Goal: Task Accomplishment & Management: Manage account settings

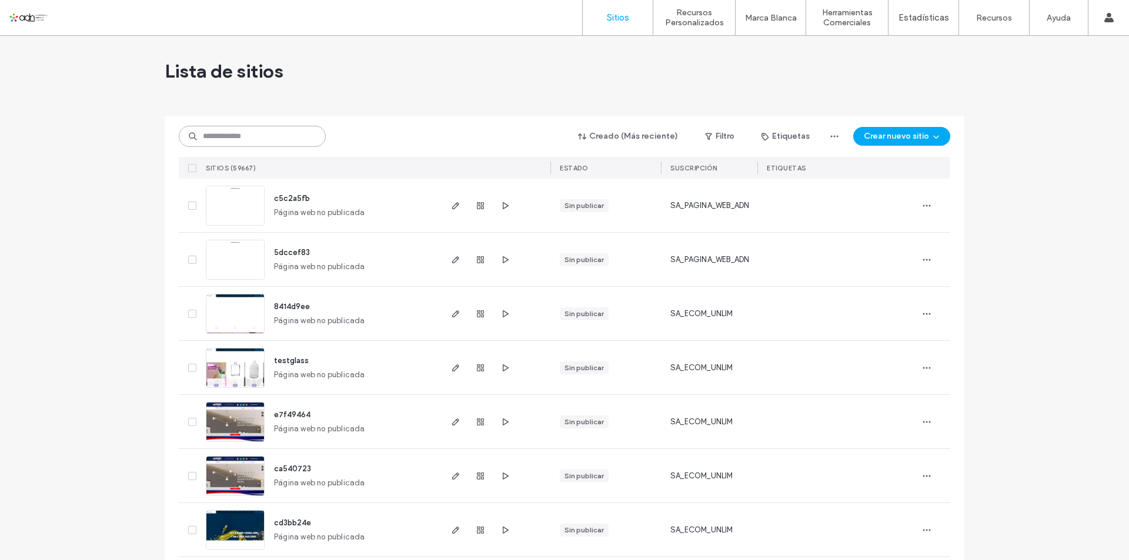
click at [258, 133] on input at bounding box center [252, 136] width 147 height 21
paste input "**********"
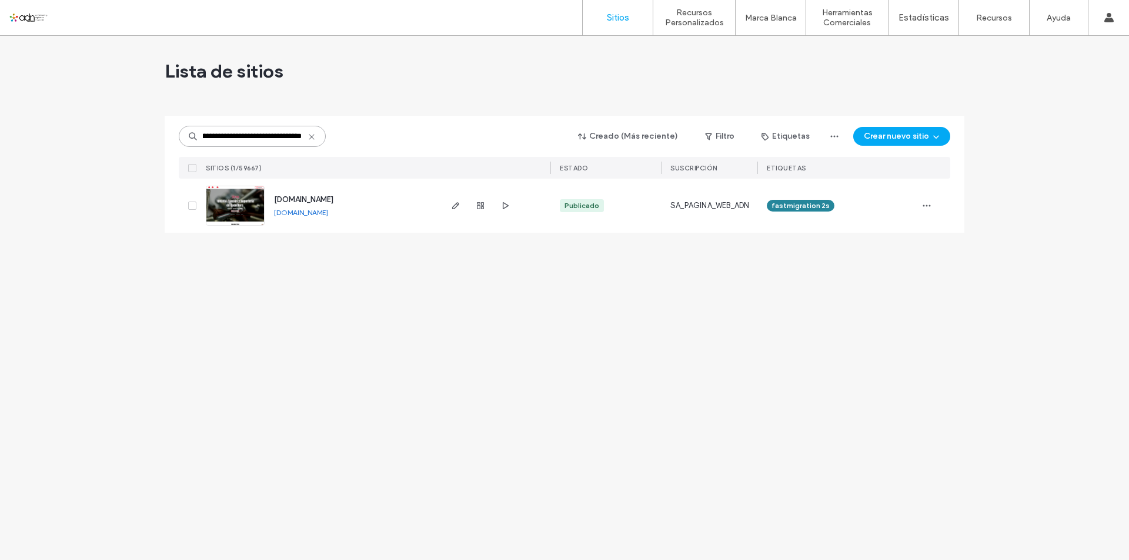
type input "**********"
click at [282, 200] on span "[DOMAIN_NAME]" at bounding box center [303, 199] width 59 height 9
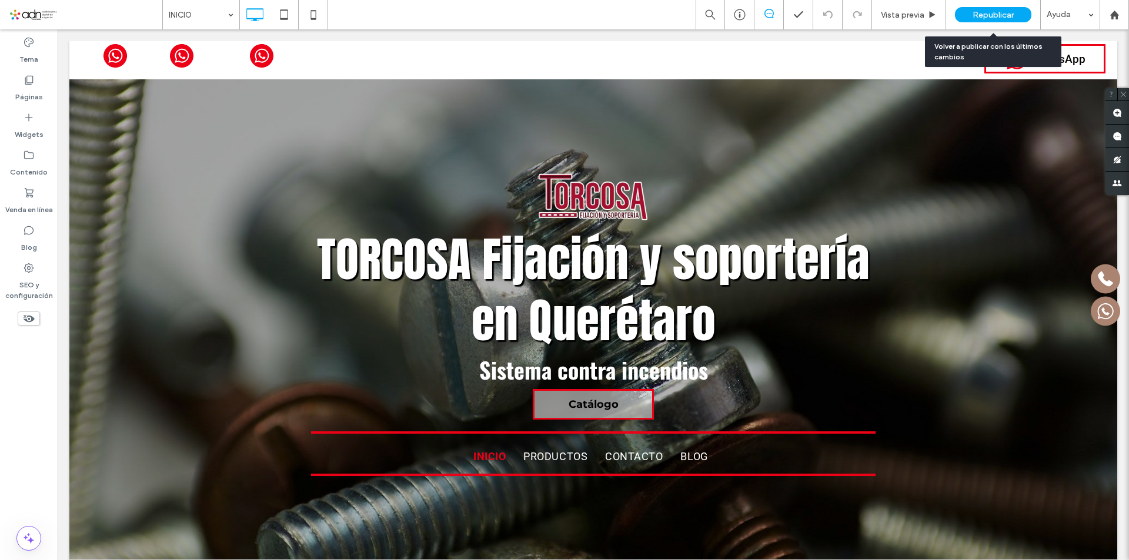
click at [971, 15] on div "Republicar" at bounding box center [993, 14] width 76 height 15
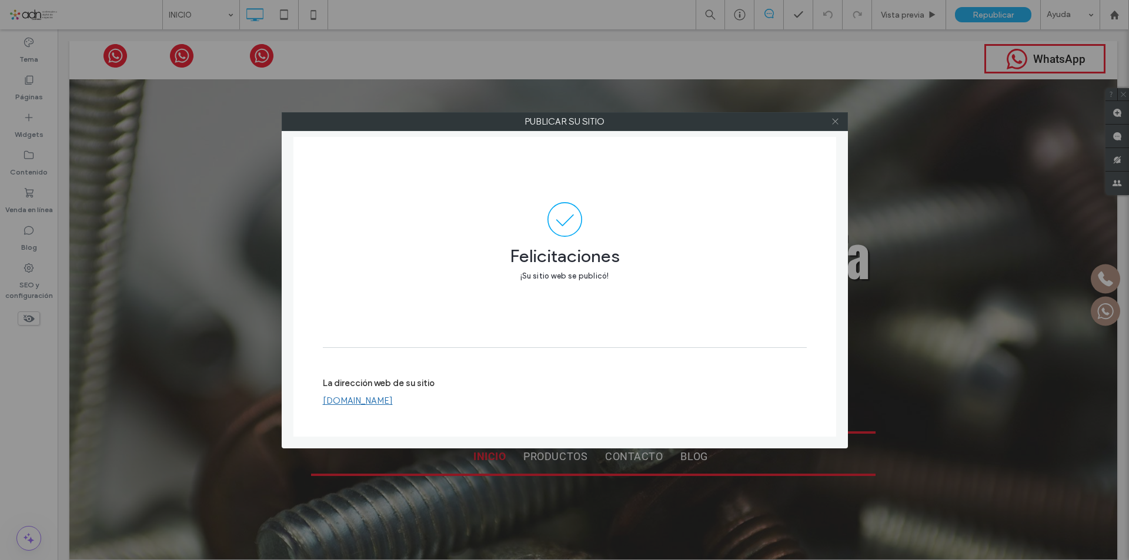
click at [833, 124] on icon at bounding box center [835, 121] width 9 height 9
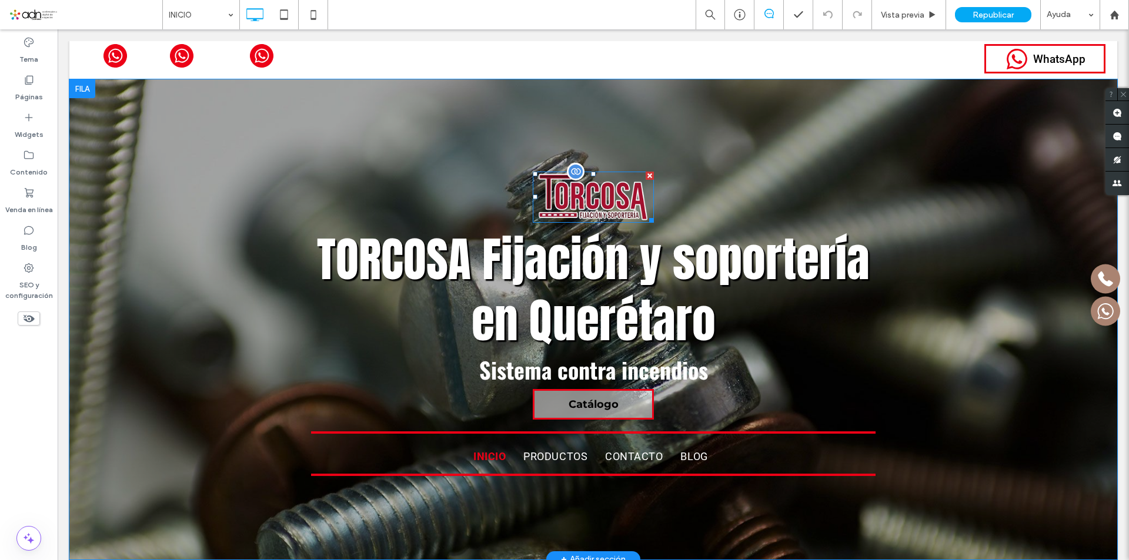
click at [624, 200] on img at bounding box center [593, 197] width 121 height 51
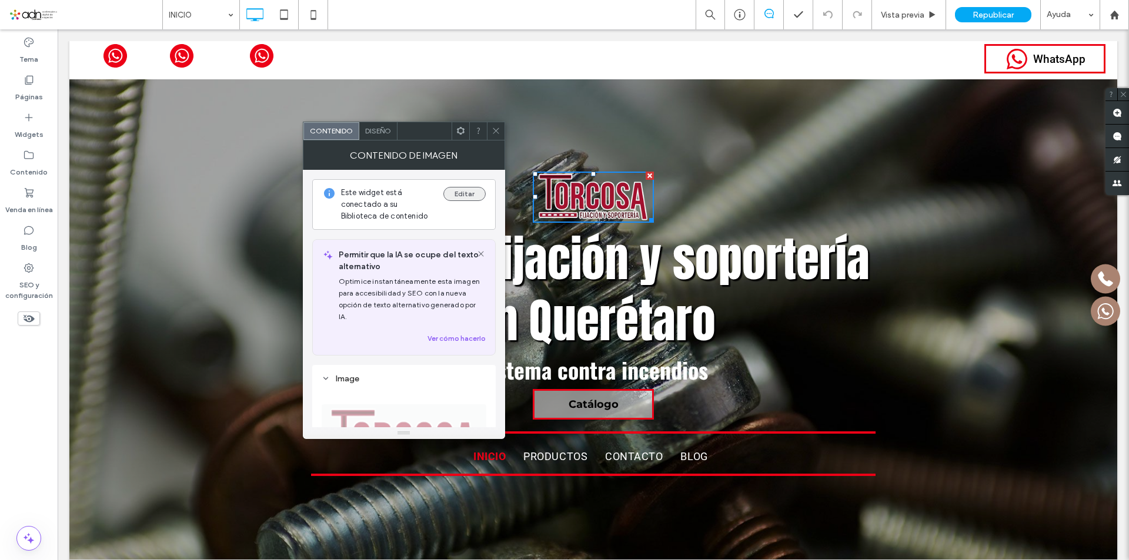
click at [460, 193] on button "Editar" at bounding box center [464, 194] width 42 height 14
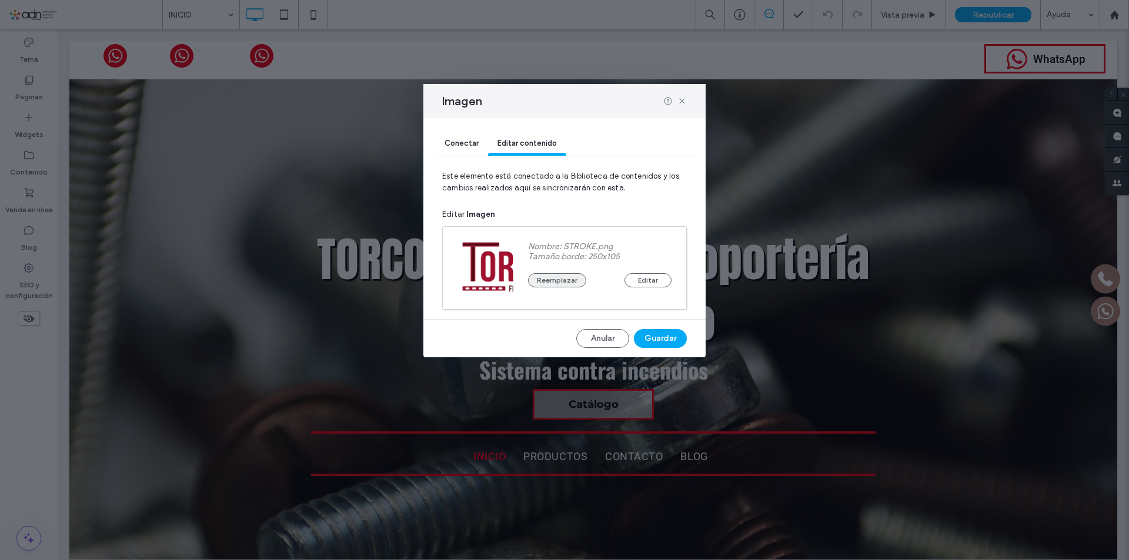
click at [568, 285] on button "Reemplazar" at bounding box center [557, 280] width 58 height 14
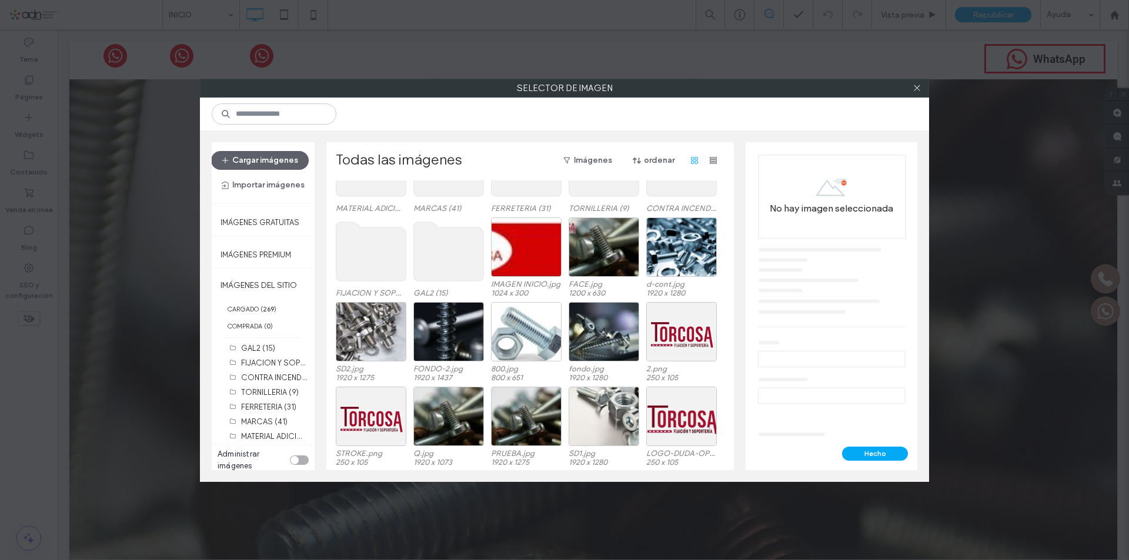
scroll to position [72, 0]
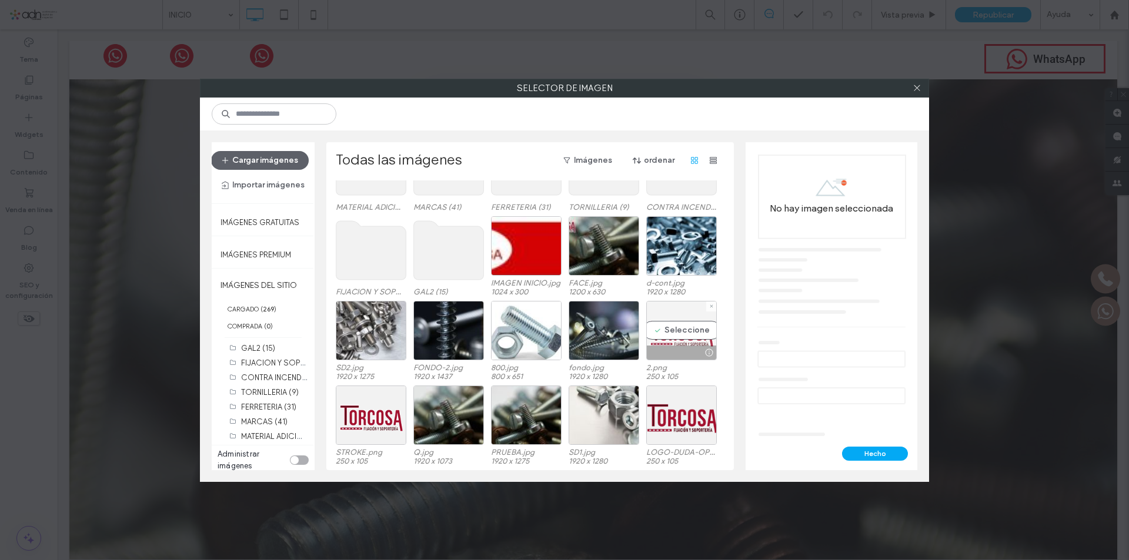
click at [679, 330] on div "Seleccione" at bounding box center [681, 330] width 71 height 59
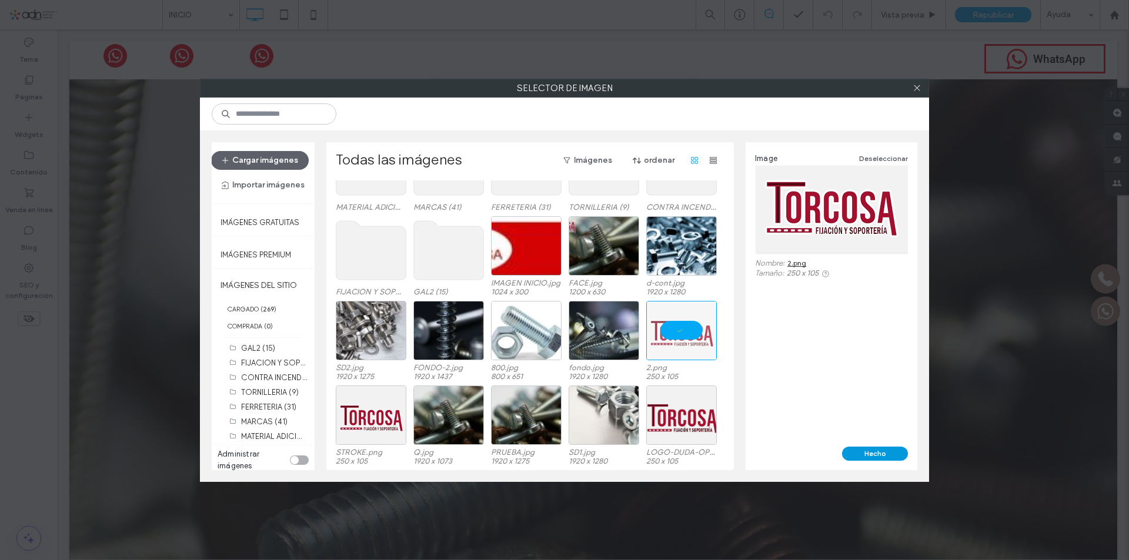
click at [893, 459] on button "Hecho" at bounding box center [875, 454] width 66 height 14
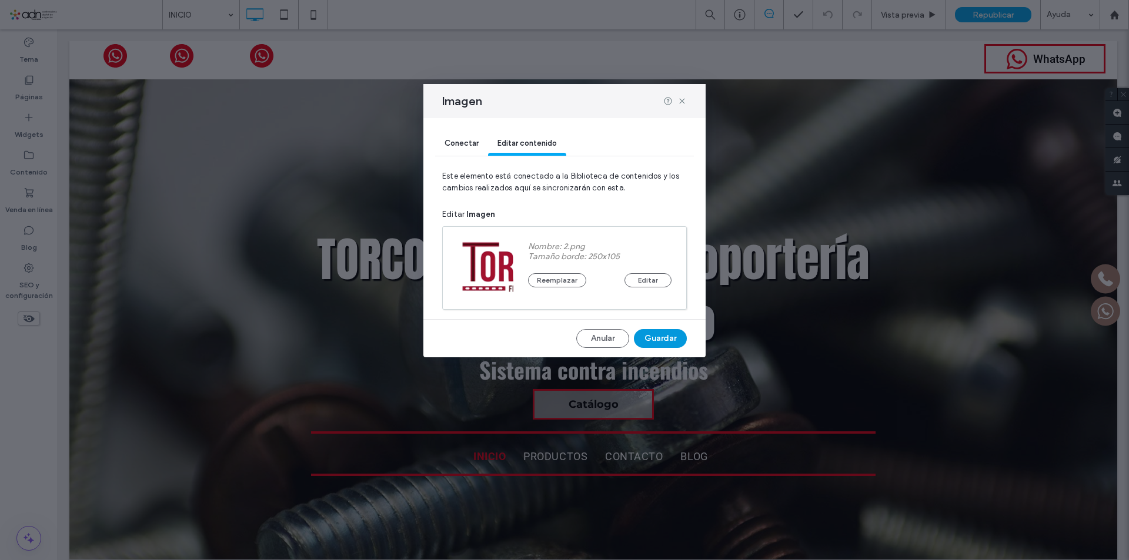
click at [674, 342] on button "Guardar" at bounding box center [660, 338] width 53 height 19
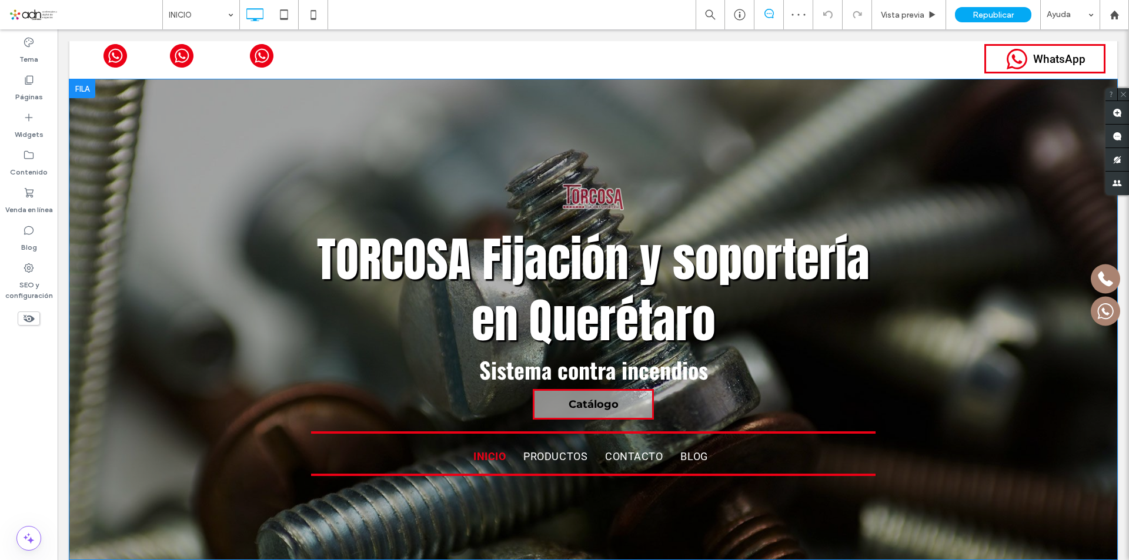
scroll to position [0, 0]
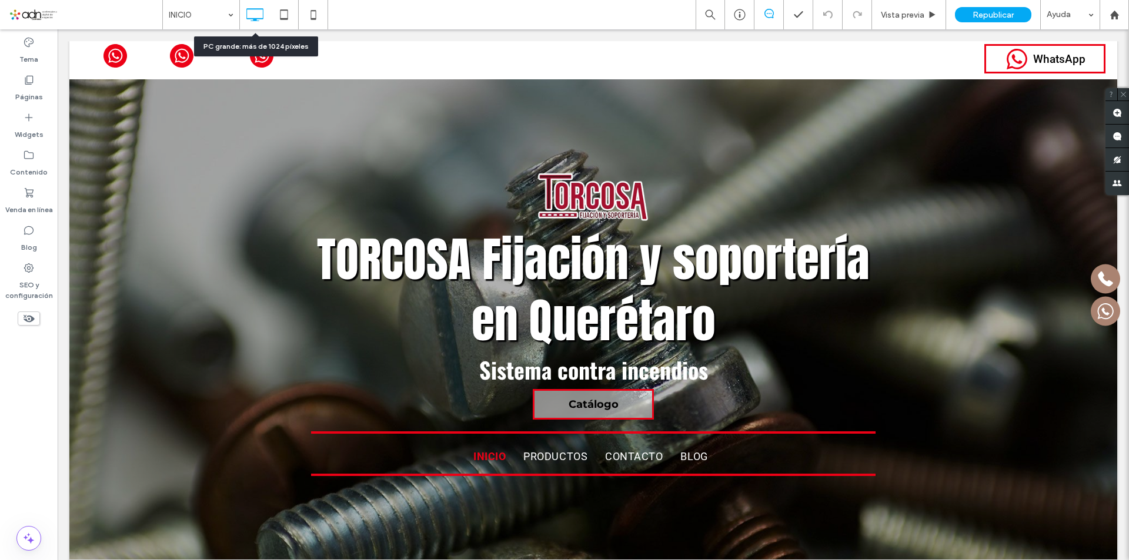
click at [252, 9] on use at bounding box center [255, 14] width 17 height 13
click at [285, 17] on icon at bounding box center [284, 15] width 24 height 24
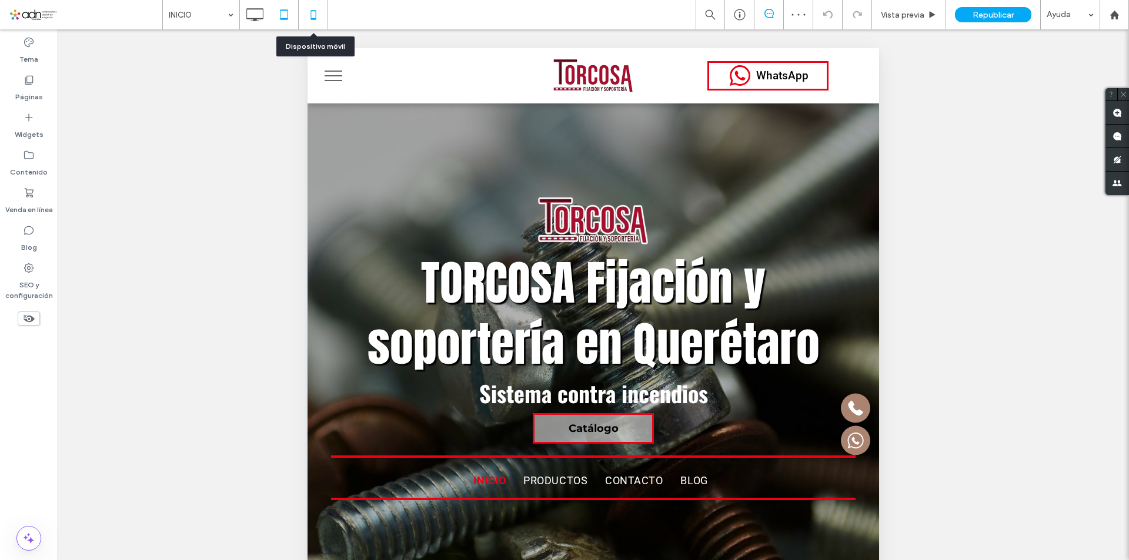
click at [315, 10] on icon at bounding box center [314, 15] width 24 height 24
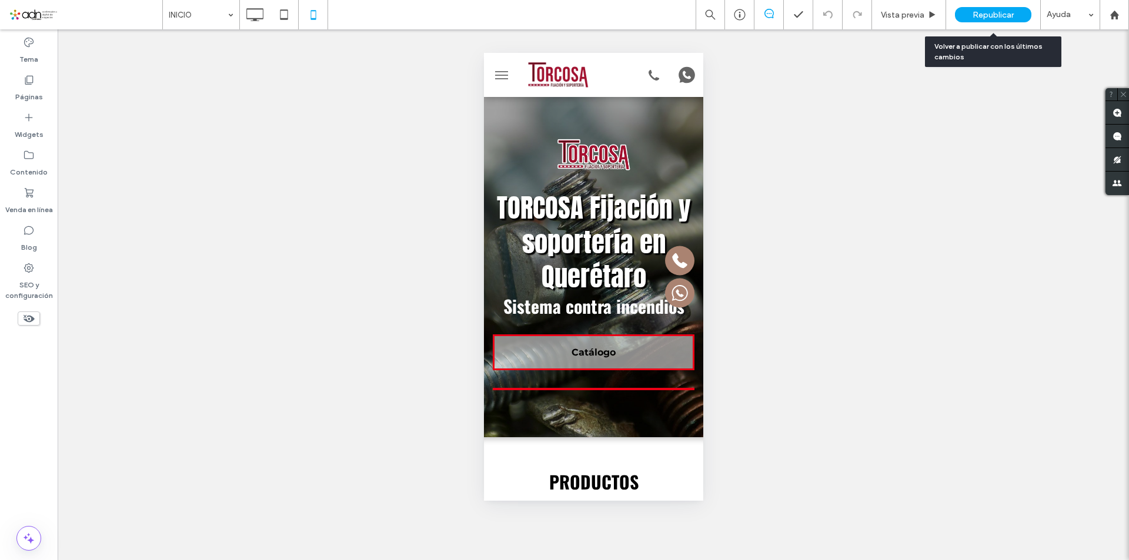
click at [968, 14] on div "Republicar" at bounding box center [993, 14] width 76 height 15
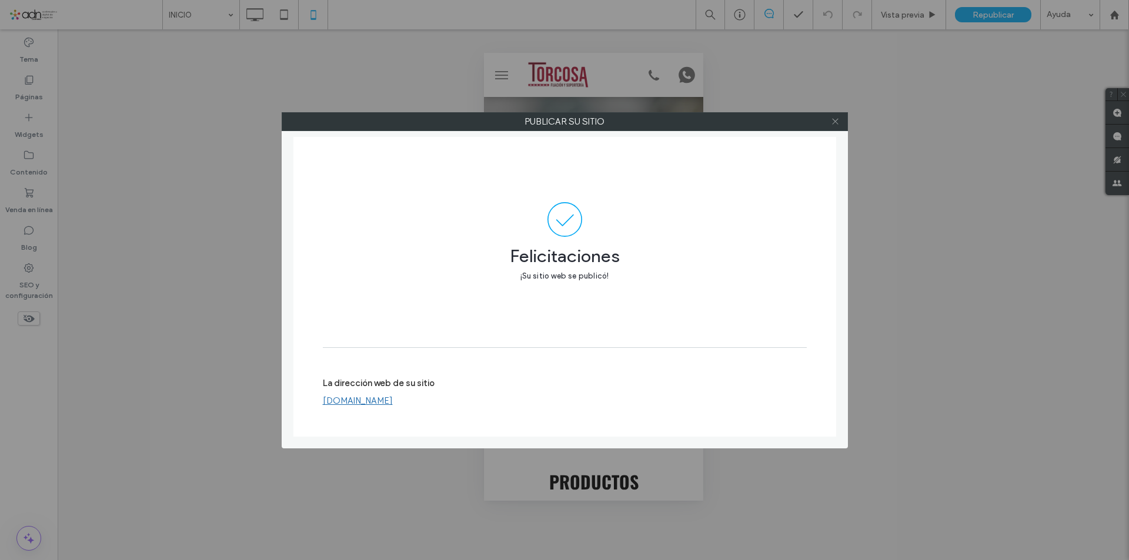
click at [835, 128] on span at bounding box center [835, 122] width 9 height 18
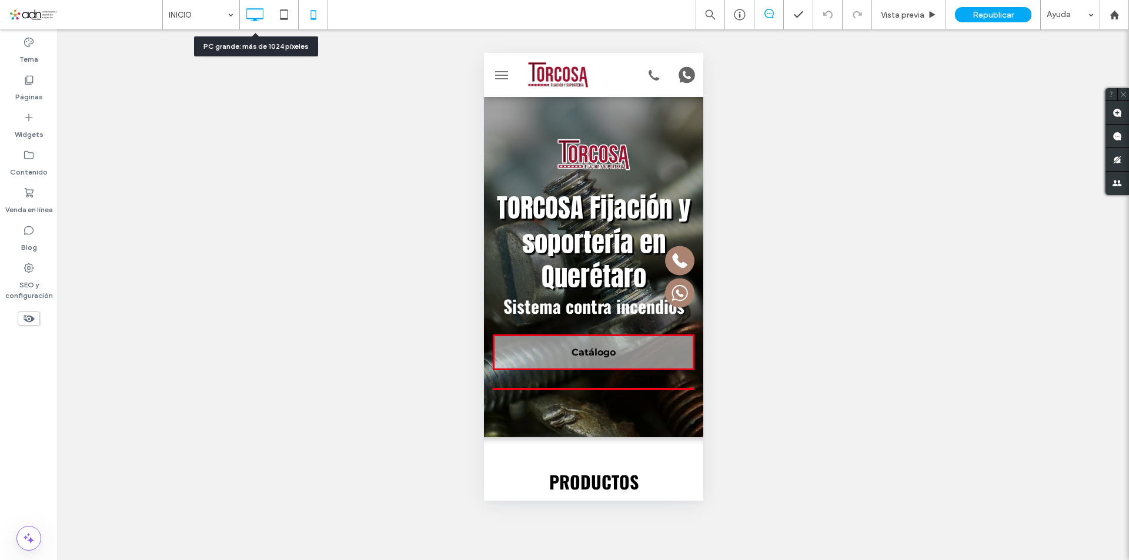
click at [253, 25] on icon at bounding box center [255, 15] width 24 height 24
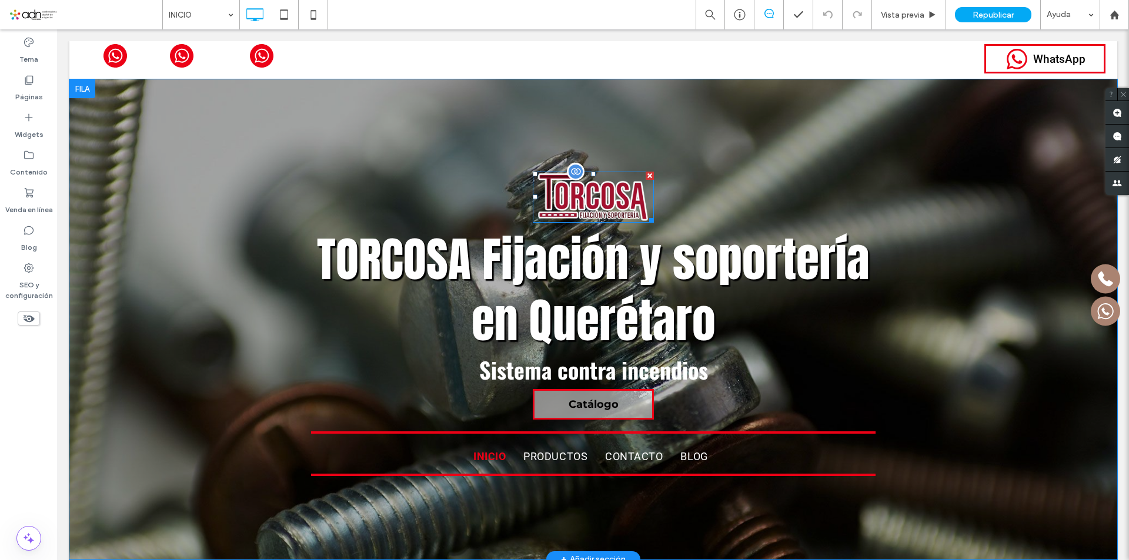
click at [575, 182] on img at bounding box center [593, 197] width 121 height 51
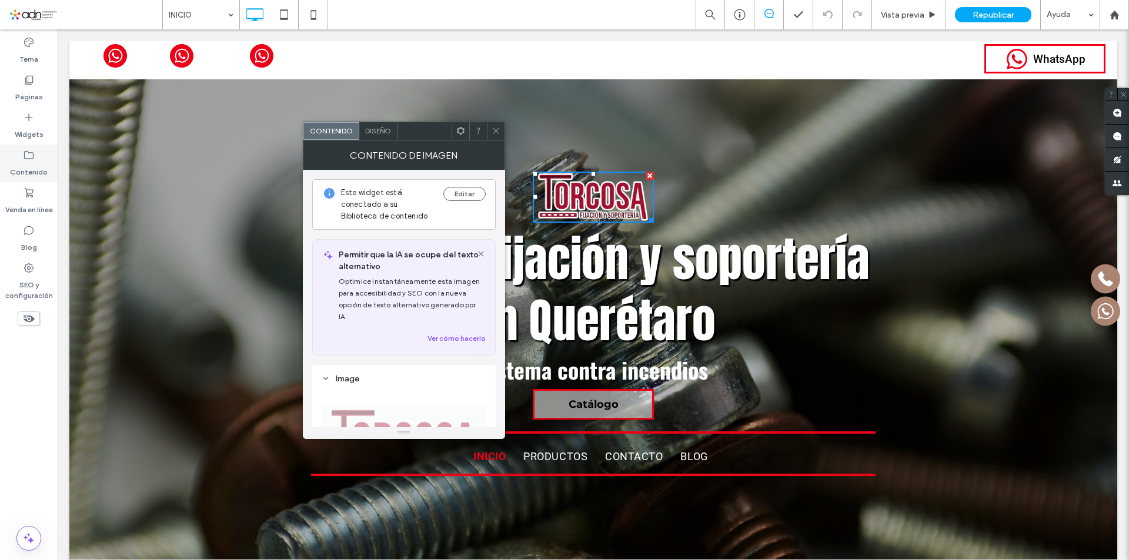
click at [31, 153] on use at bounding box center [28, 155] width 9 height 8
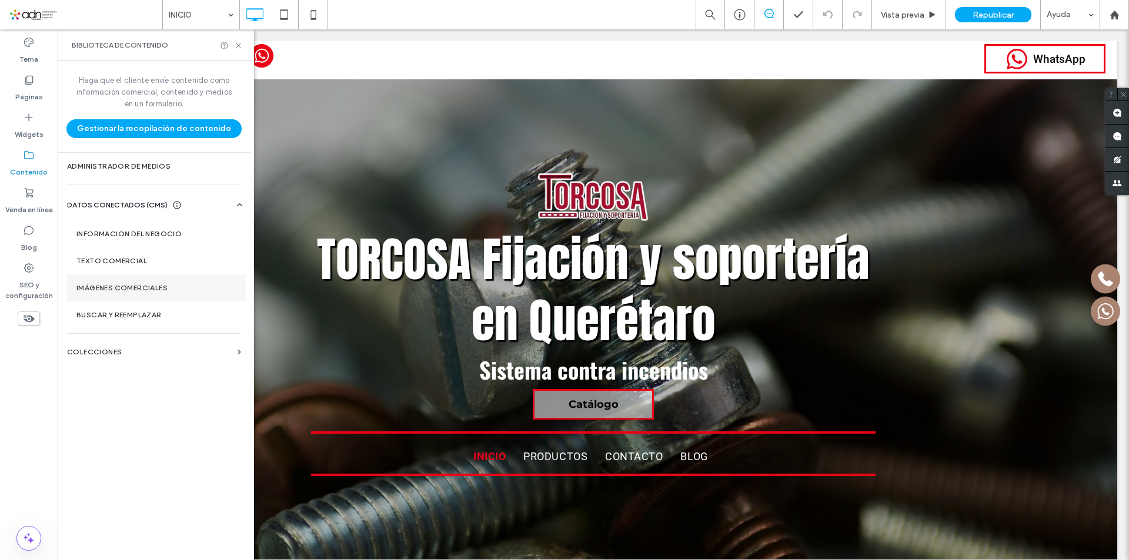
click at [121, 295] on section "Imágenes comerciales" at bounding box center [156, 288] width 179 height 27
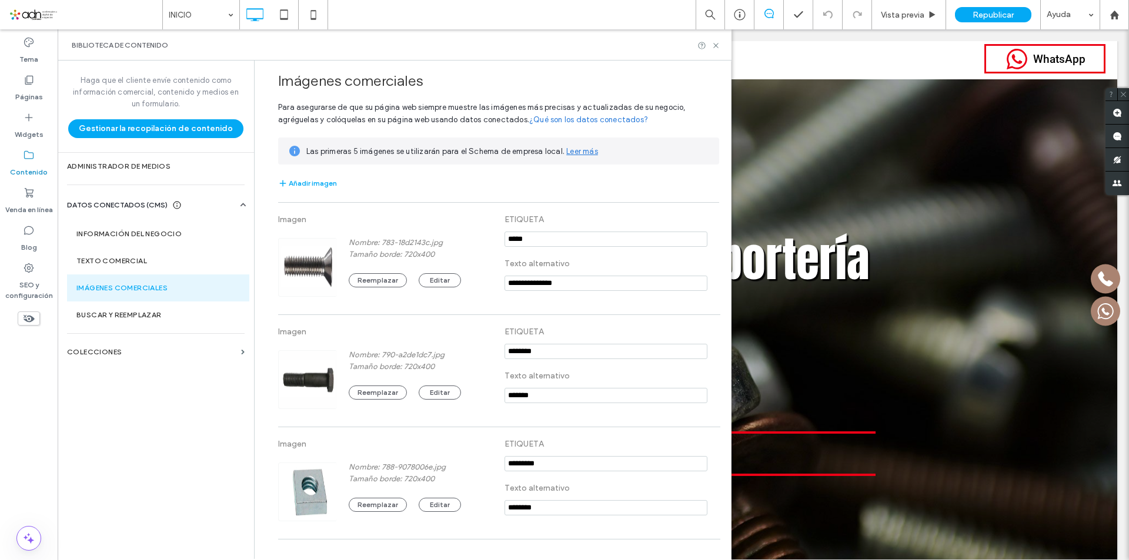
click at [270, 320] on div "**********" at bounding box center [489, 303] width 459 height 485
click at [174, 343] on section "COLECCIONES" at bounding box center [156, 352] width 196 height 27
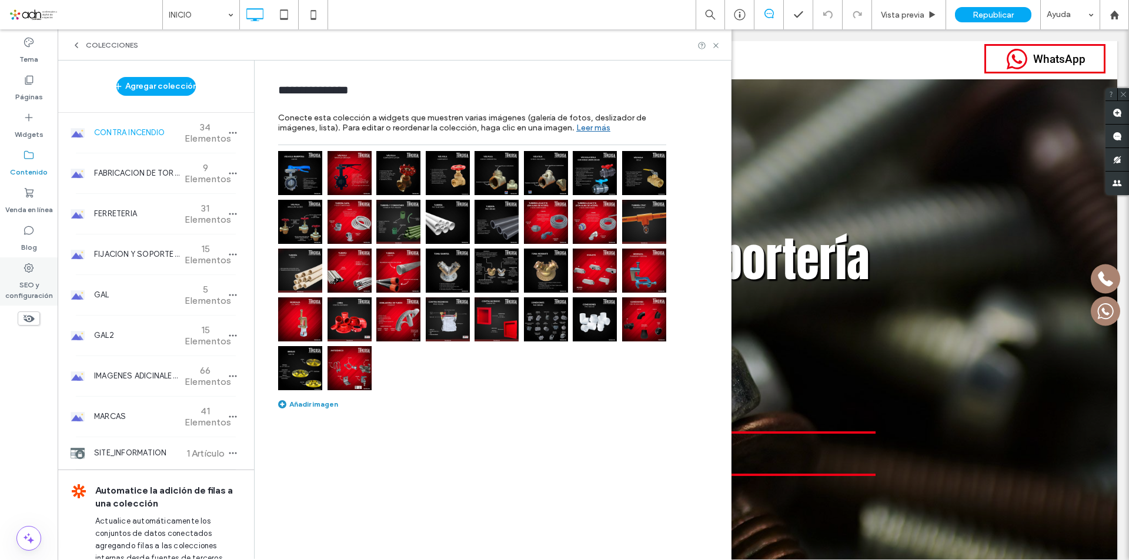
click at [30, 277] on label "SEO y configuración" at bounding box center [29, 287] width 58 height 27
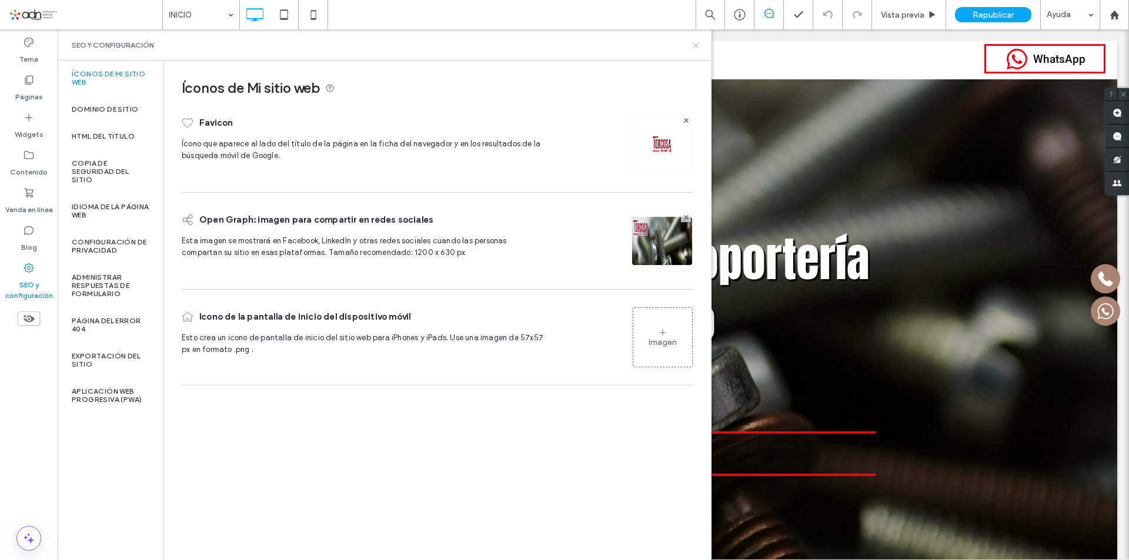
drag, startPoint x: 696, startPoint y: 46, endPoint x: 632, endPoint y: 18, distance: 69.8
click at [696, 46] on use at bounding box center [695, 45] width 5 height 5
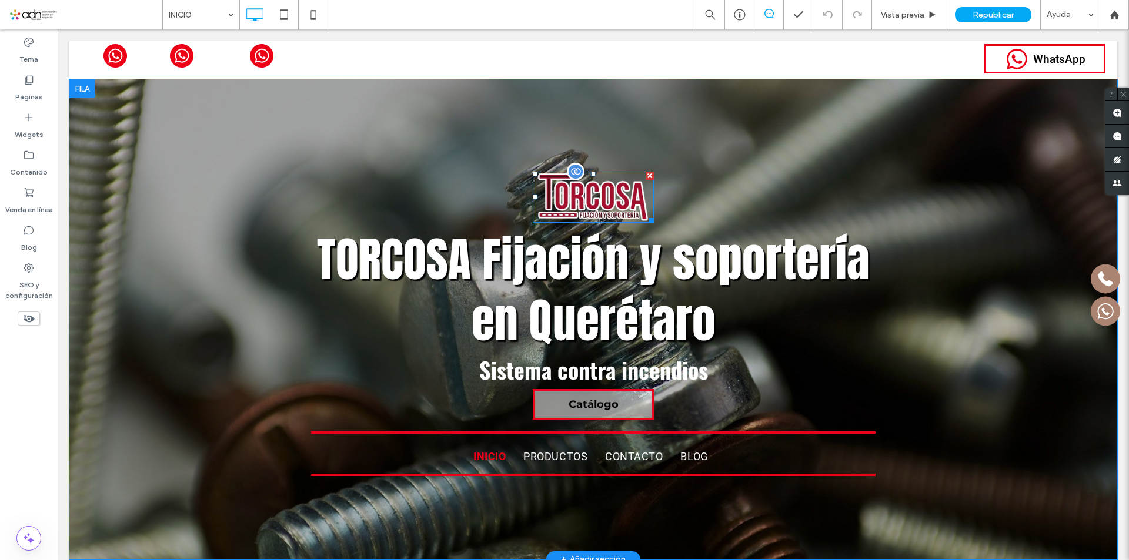
click at [606, 181] on img at bounding box center [593, 197] width 121 height 51
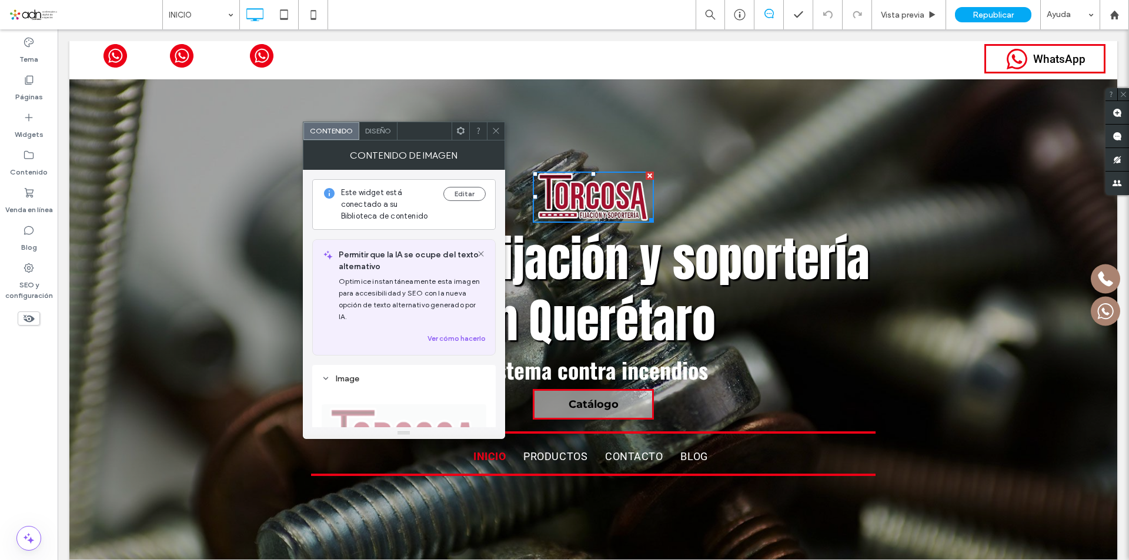
click at [456, 143] on div "Contenido de imagen" at bounding box center [404, 155] width 202 height 29
click at [460, 138] on span at bounding box center [460, 131] width 9 height 18
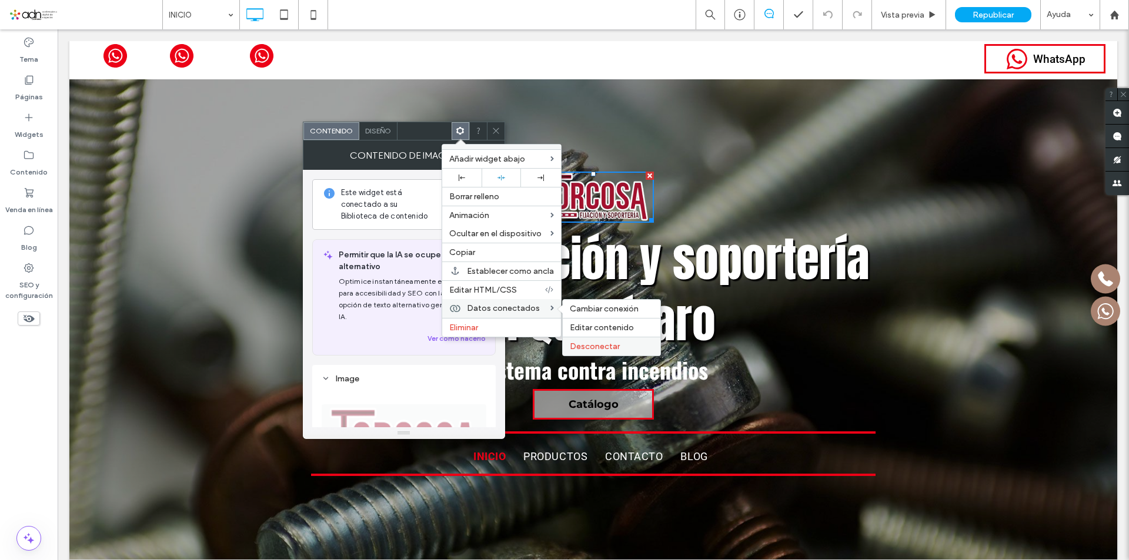
click at [596, 347] on span "Desconectar" at bounding box center [595, 347] width 50 height 10
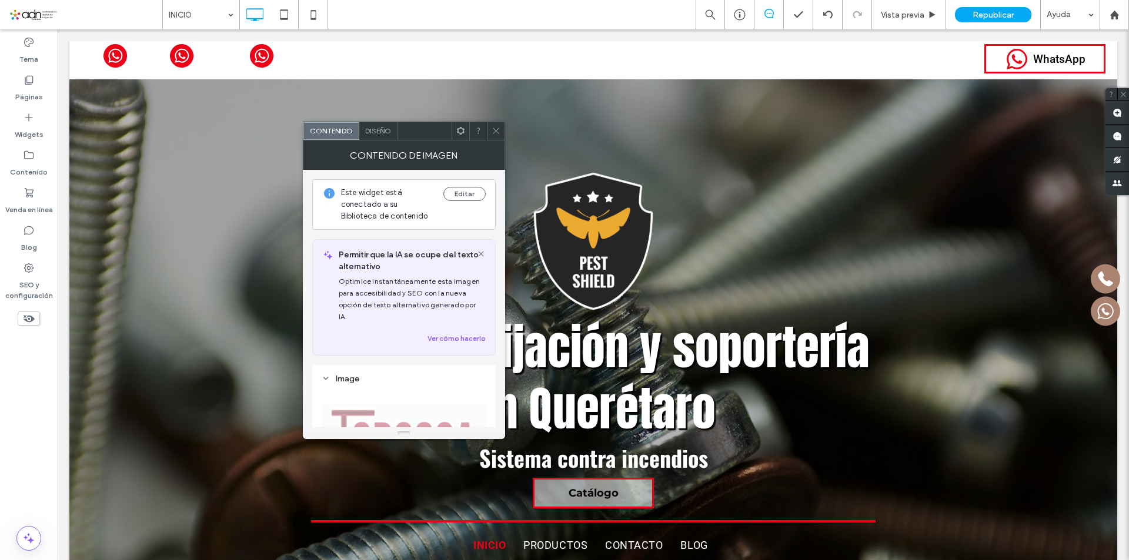
click at [497, 142] on div "Contenido de imagen" at bounding box center [404, 155] width 202 height 29
click at [496, 134] on icon at bounding box center [495, 130] width 9 height 9
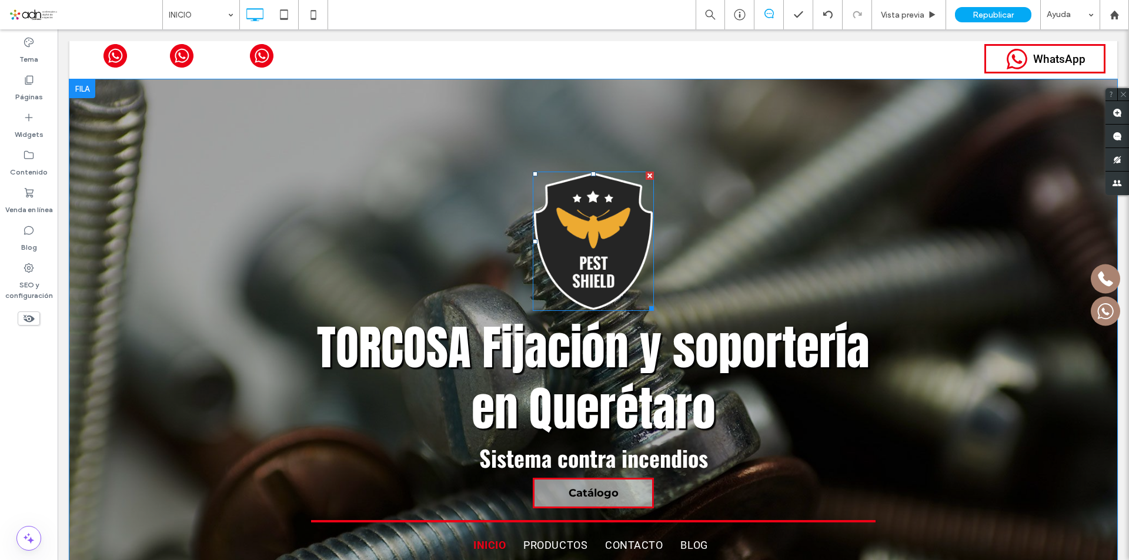
click at [570, 247] on img at bounding box center [593, 241] width 121 height 139
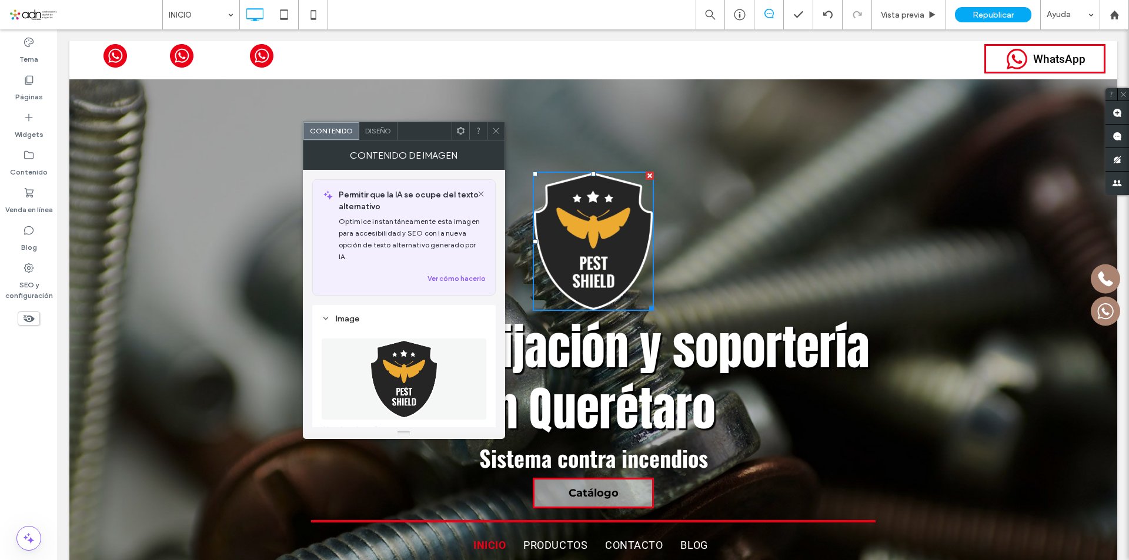
click at [414, 305] on div "Image Nombre: LogoPests-229x264-1920w.png Tamaño borde: 229x264 Reemplazar Edit…" at bounding box center [403, 481] width 183 height 352
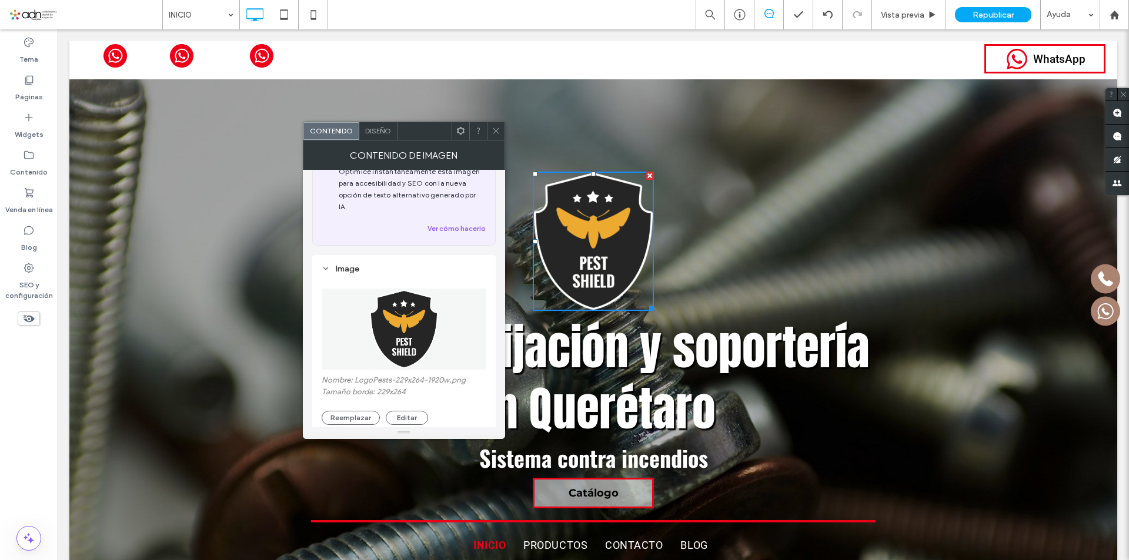
scroll to position [118, 0]
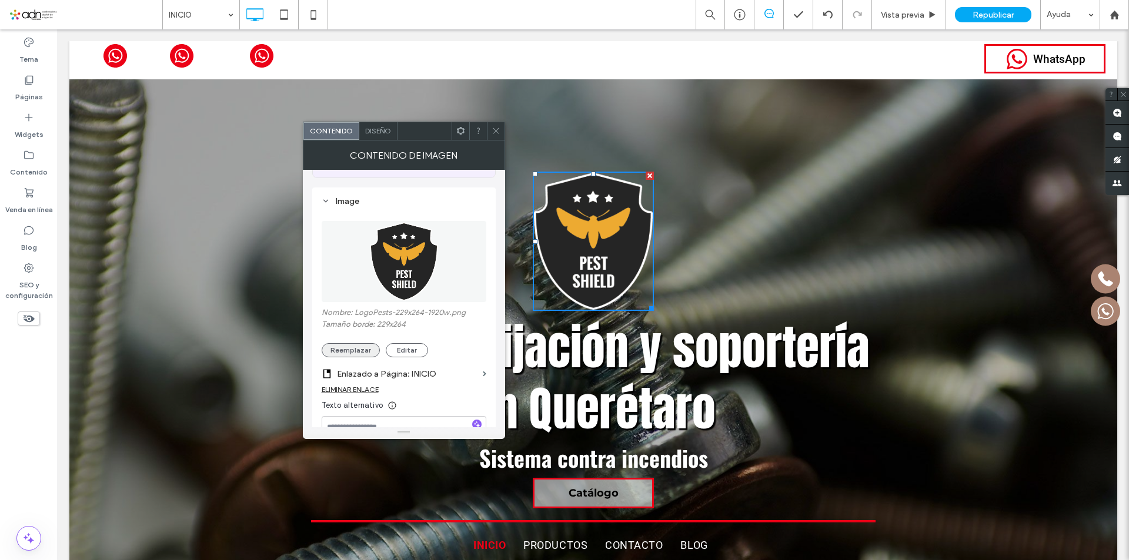
click at [332, 343] on button "Reemplazar" at bounding box center [351, 350] width 58 height 14
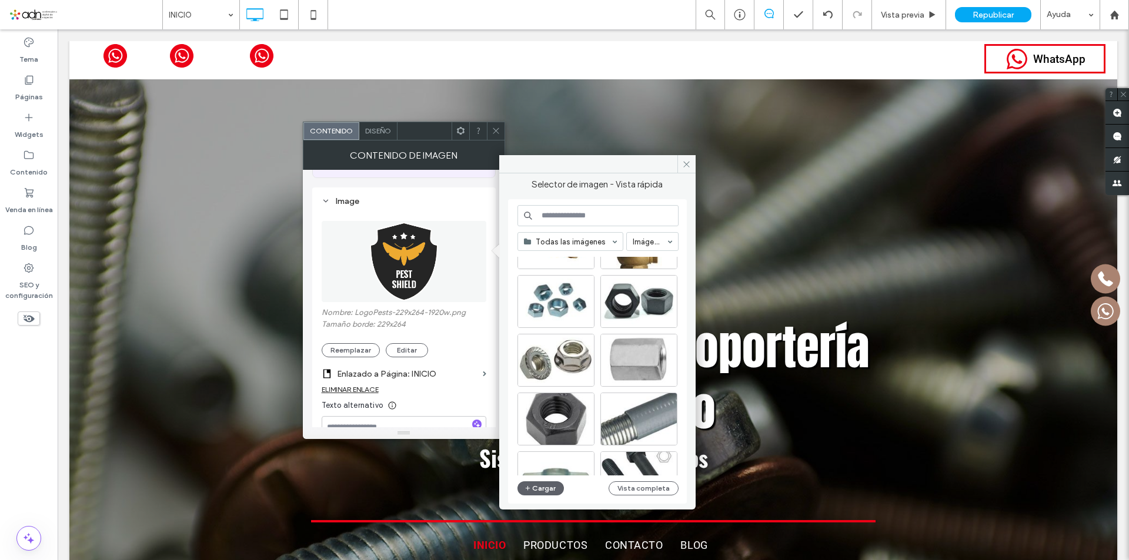
scroll to position [176, 0]
click at [541, 491] on button "Cargar" at bounding box center [540, 488] width 47 height 14
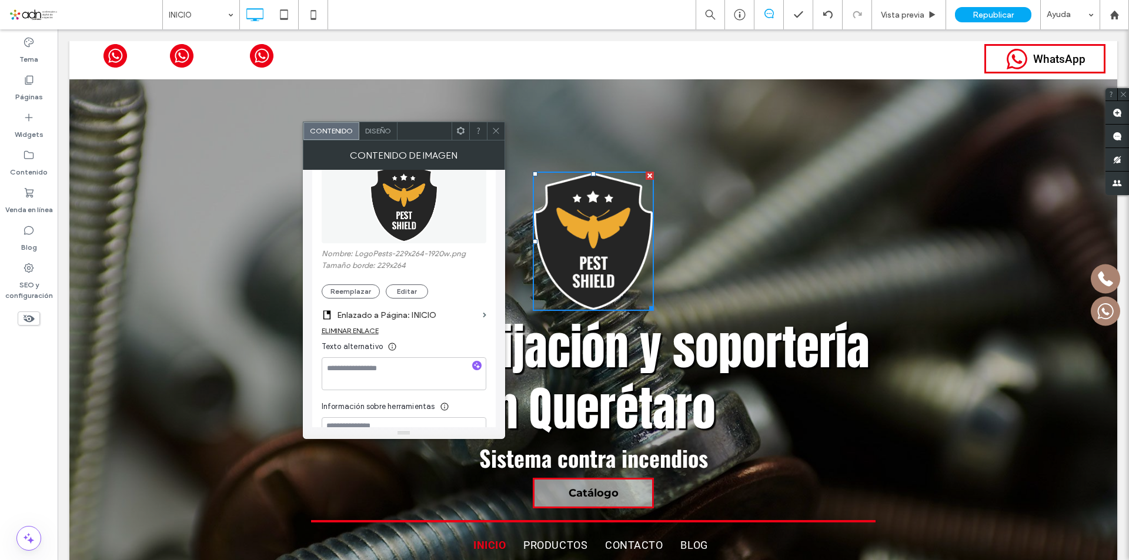
click at [494, 133] on use at bounding box center [496, 131] width 6 height 6
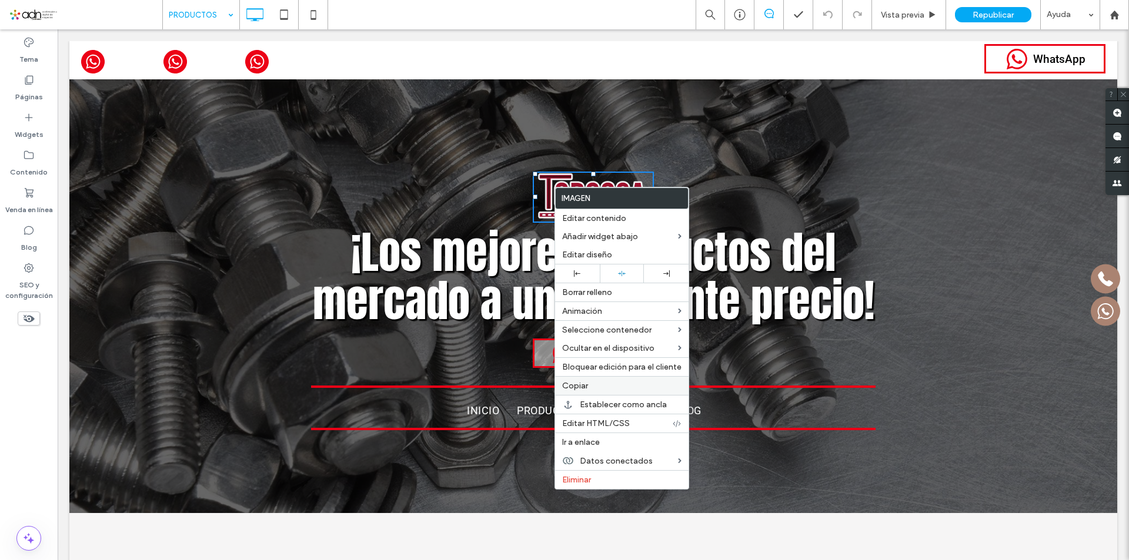
click at [590, 383] on label "Copiar" at bounding box center [621, 386] width 119 height 10
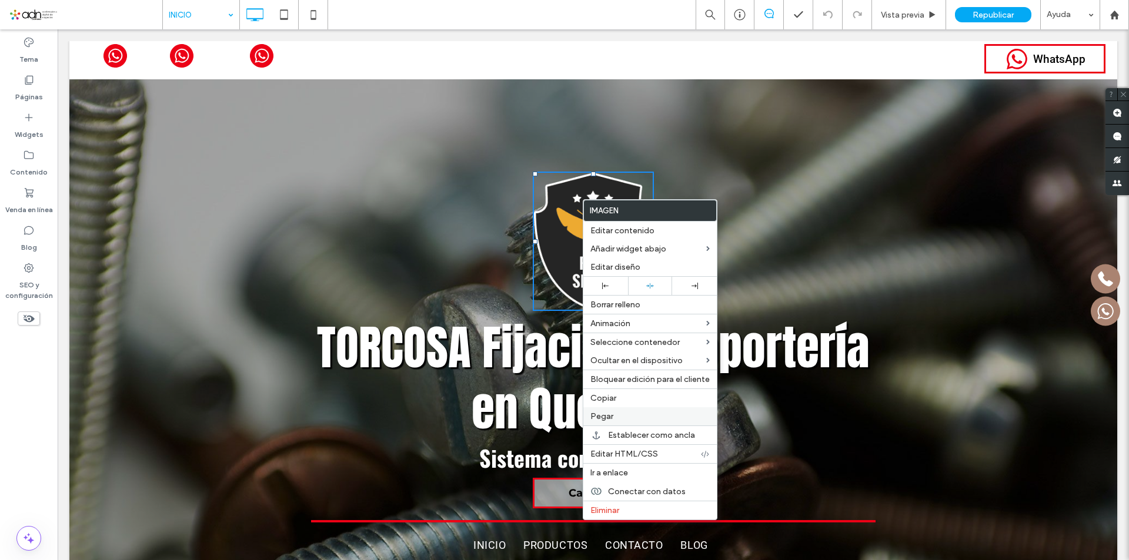
click at [617, 412] on label "Pegar" at bounding box center [649, 417] width 119 height 10
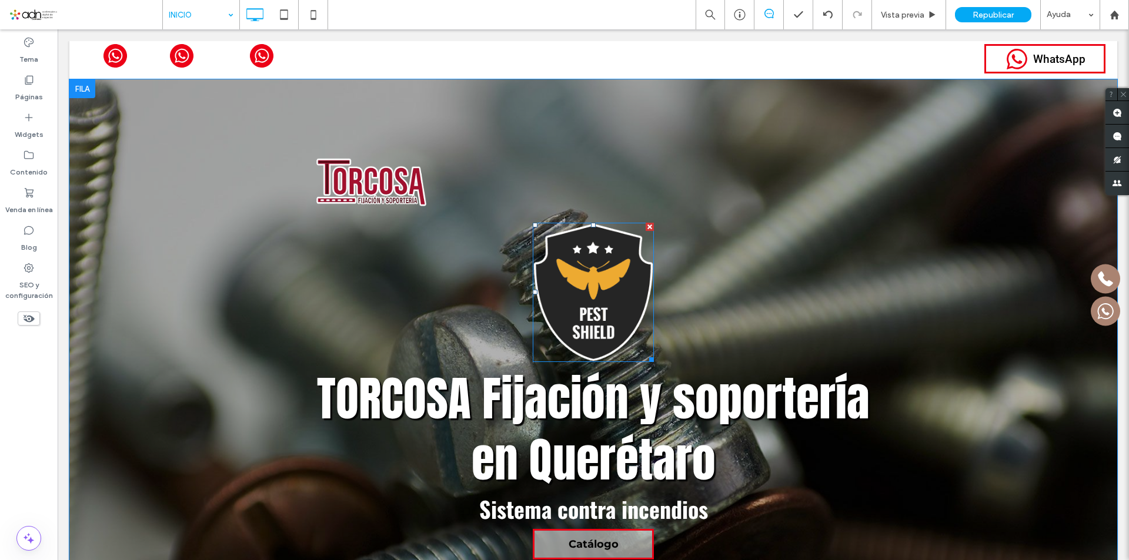
click at [645, 226] on div at bounding box center [649, 227] width 8 height 8
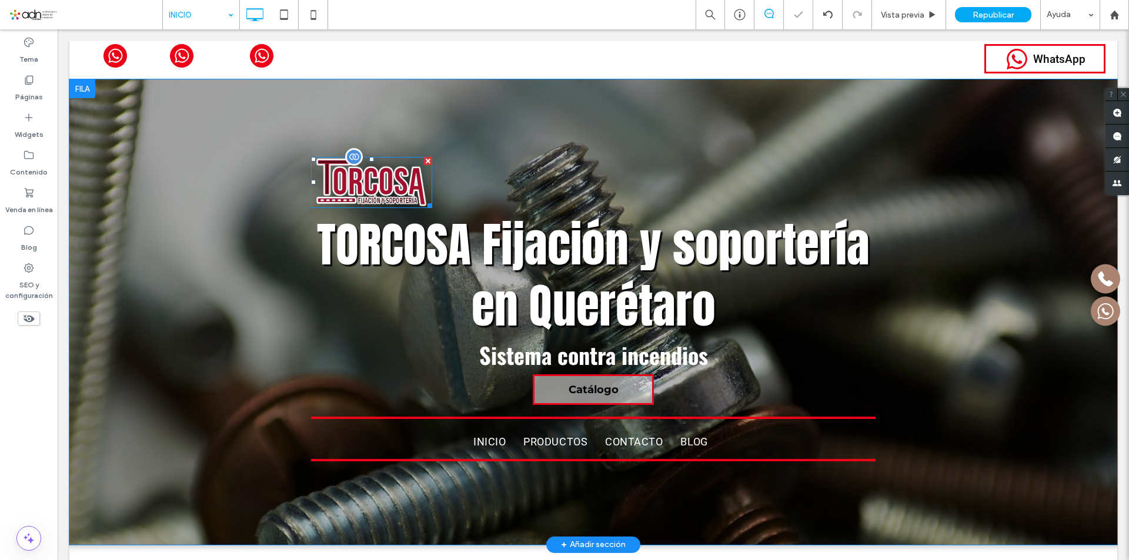
click at [360, 188] on img at bounding box center [371, 182] width 121 height 51
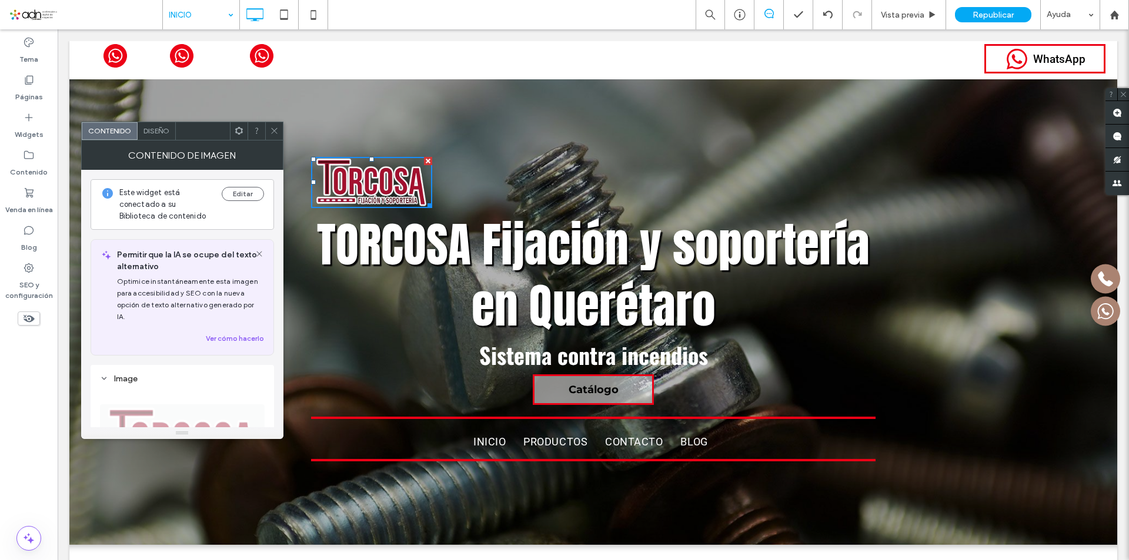
click at [163, 136] on div "Diseño" at bounding box center [157, 131] width 38 height 18
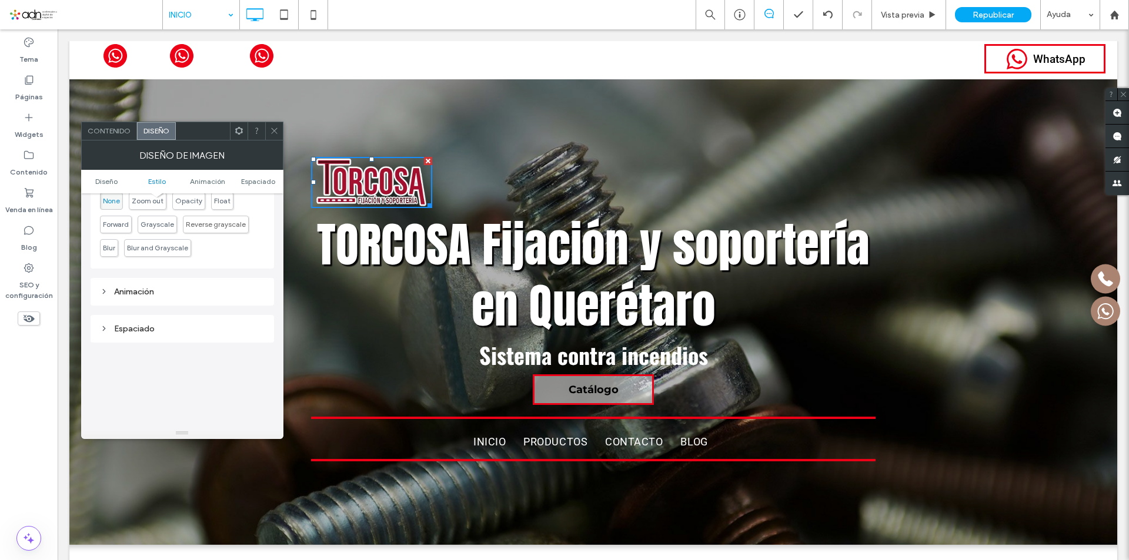
scroll to position [529, 0]
click at [272, 128] on icon at bounding box center [274, 130] width 9 height 9
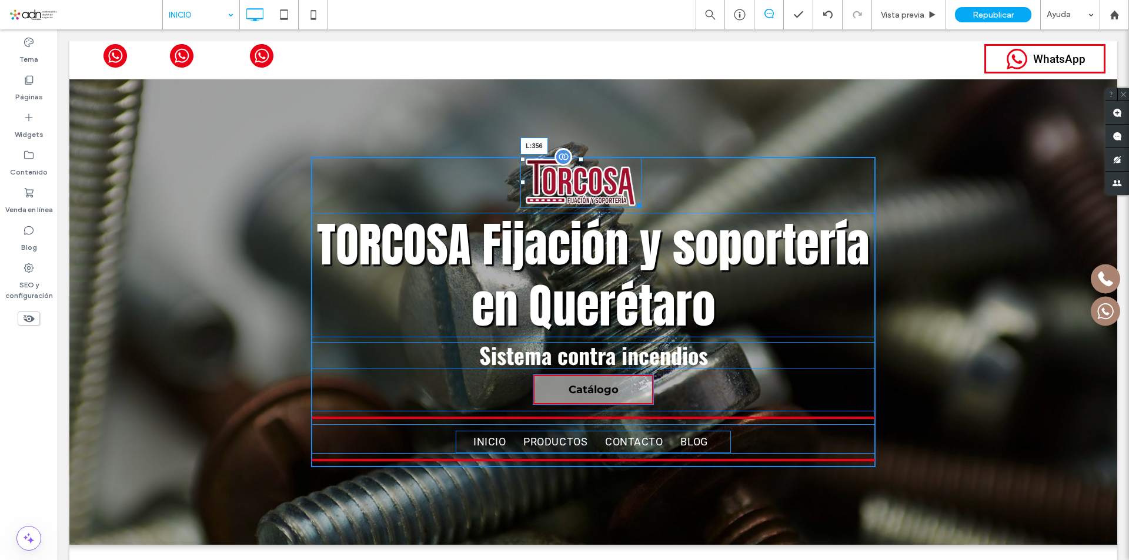
drag, startPoint x: 307, startPoint y: 182, endPoint x: 516, endPoint y: 202, distance: 210.2
click at [520, 202] on div "L:356" at bounding box center [580, 182] width 121 height 51
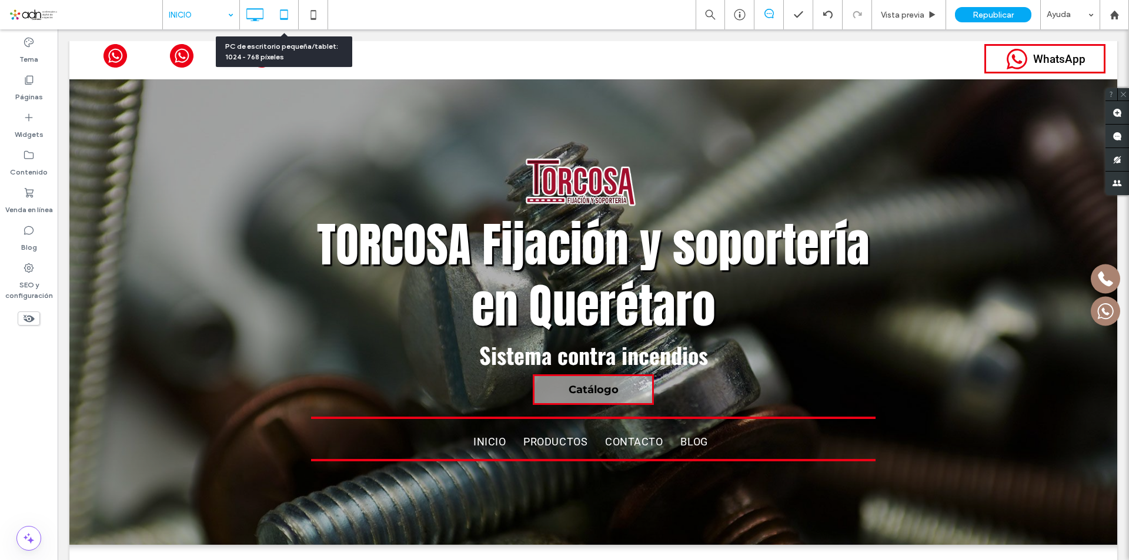
click at [282, 11] on icon at bounding box center [284, 15] width 24 height 24
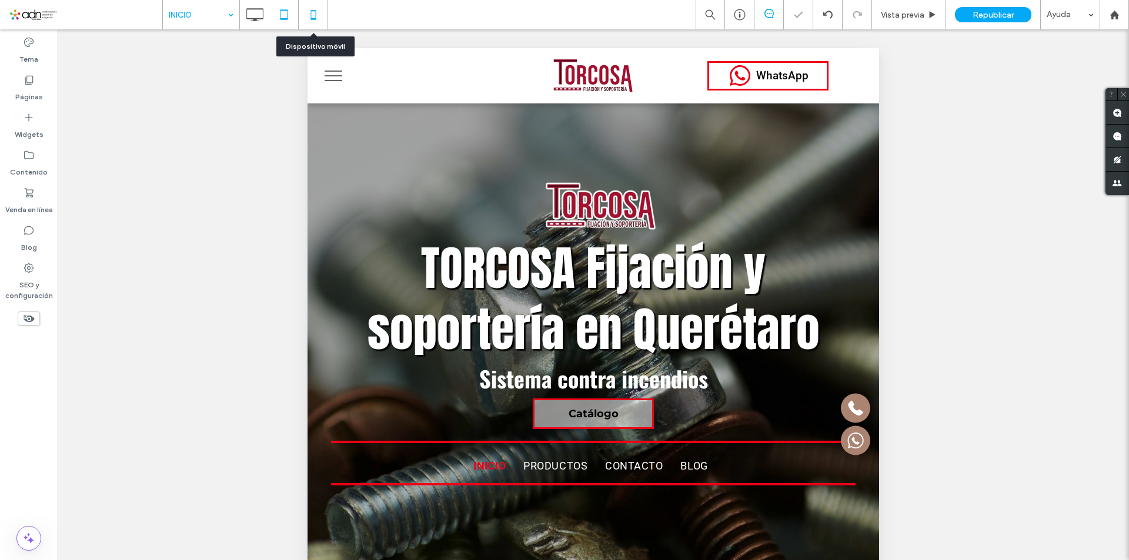
click at [312, 13] on icon at bounding box center [314, 15] width 24 height 24
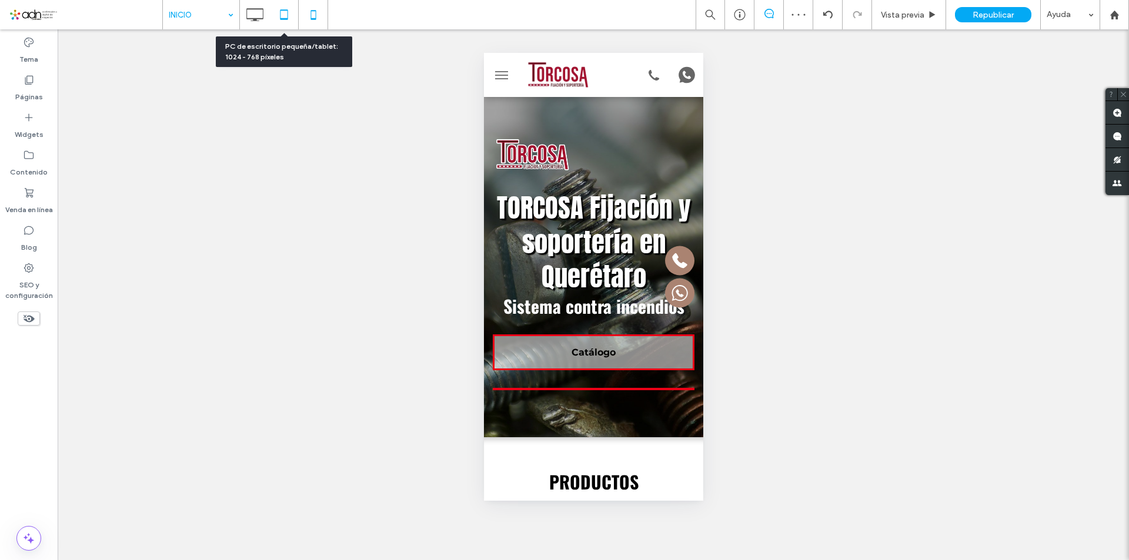
scroll to position [0, 0]
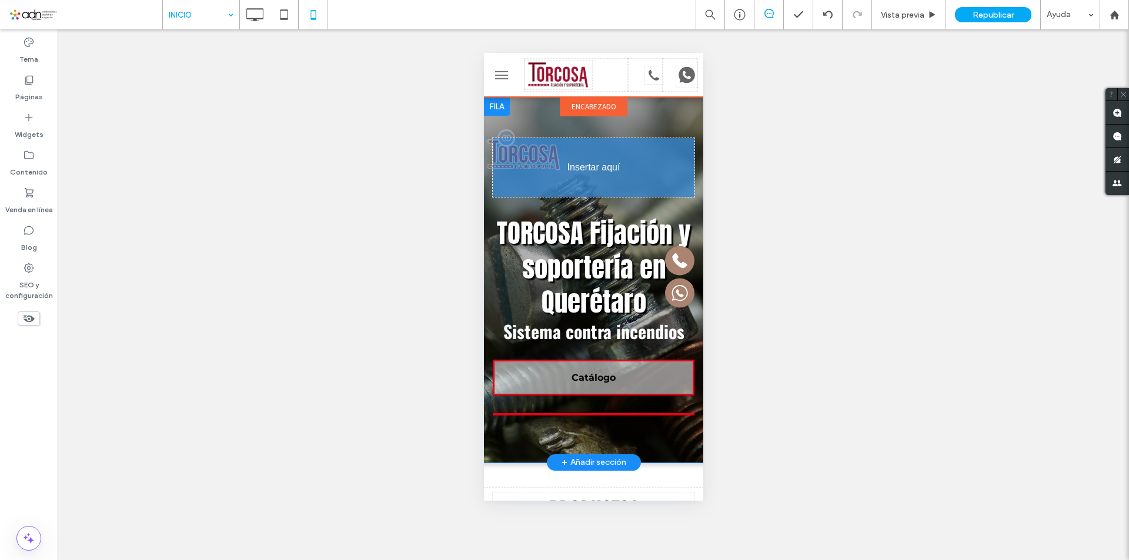
drag, startPoint x: 525, startPoint y: 153, endPoint x: 566, endPoint y: 145, distance: 42.0
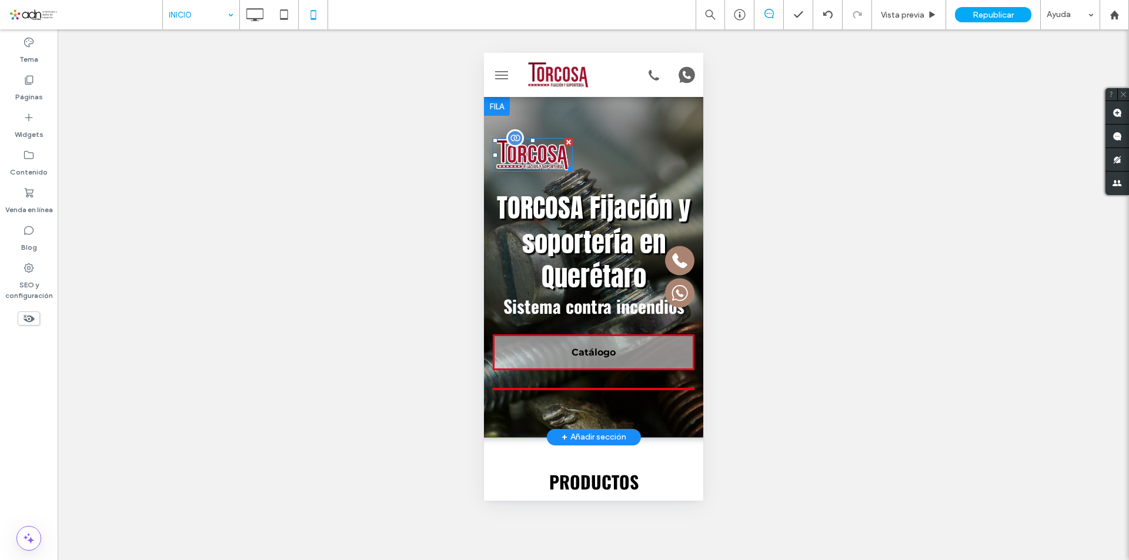
drag, startPoint x: 497, startPoint y: 154, endPoint x: 521, endPoint y: 150, distance: 24.5
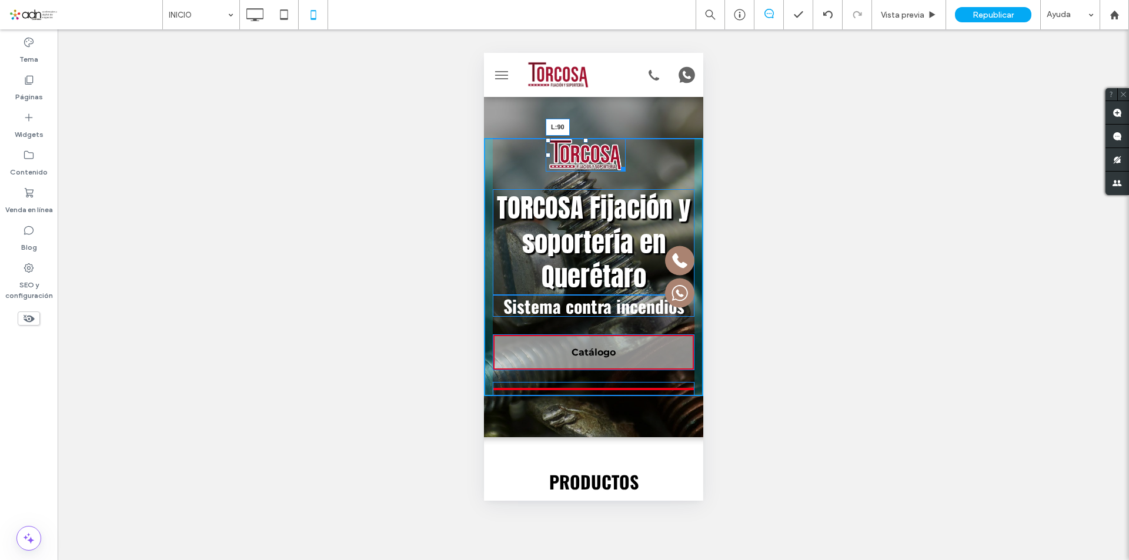
click at [546, 141] on div "L:90" at bounding box center [585, 155] width 80 height 34
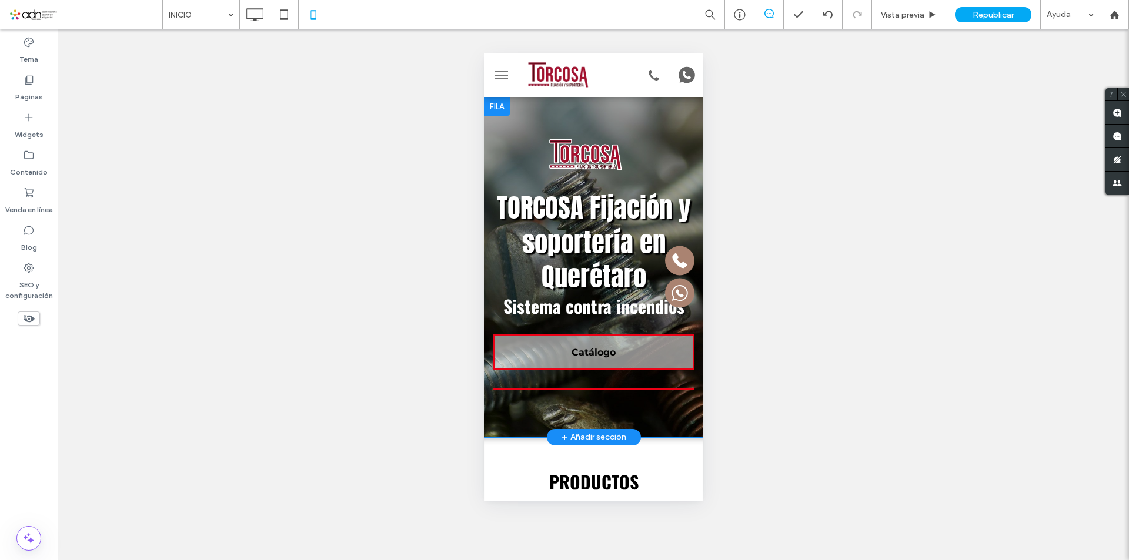
click at [539, 153] on div "TORCOSA Fijación y soportería en Querétaro Sistema contra incendios Catálogo IN…" at bounding box center [592, 267] width 219 height 258
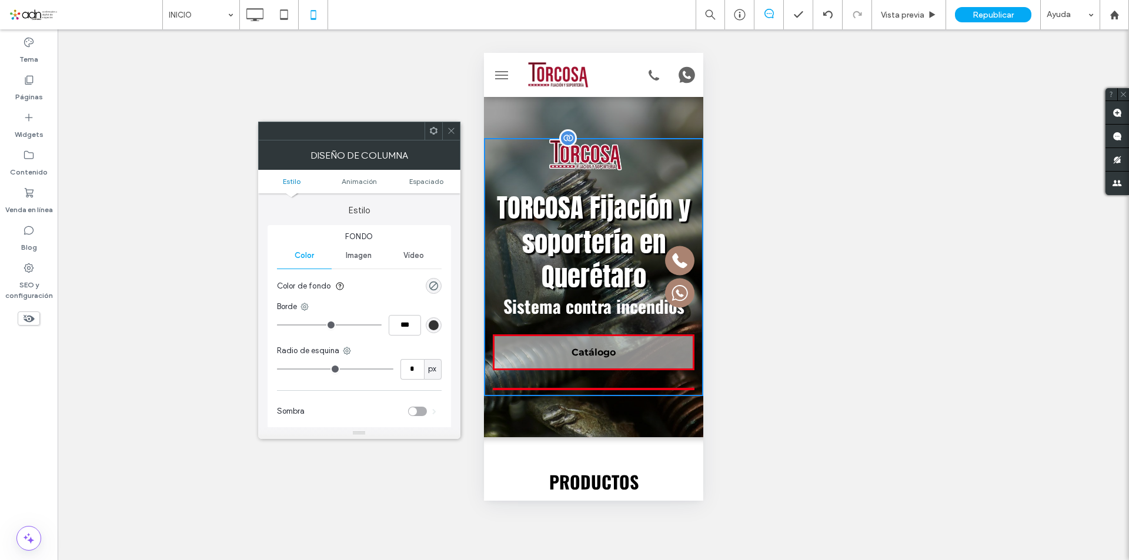
click at [559, 149] on img at bounding box center [585, 155] width 80 height 34
click at [560, 160] on img at bounding box center [585, 155] width 80 height 34
click at [567, 159] on img at bounding box center [585, 155] width 80 height 34
click at [454, 143] on div "Diseño de columna" at bounding box center [359, 155] width 202 height 29
click at [448, 129] on icon at bounding box center [451, 130] width 9 height 9
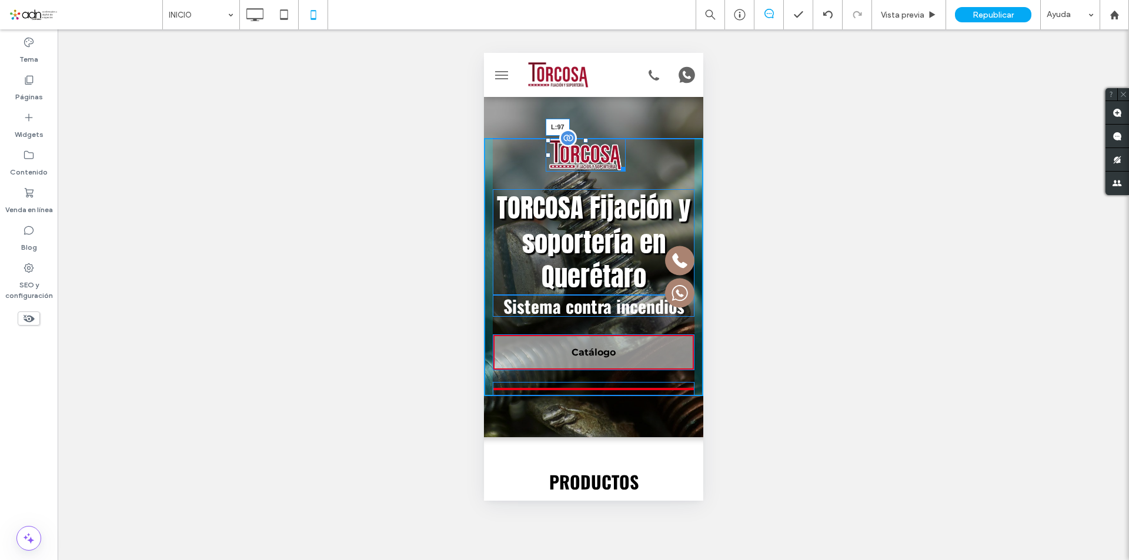
drag, startPoint x: 547, startPoint y: 156, endPoint x: 1032, endPoint y: 209, distance: 488.4
click at [551, 158] on div "L:97" at bounding box center [585, 155] width 80 height 34
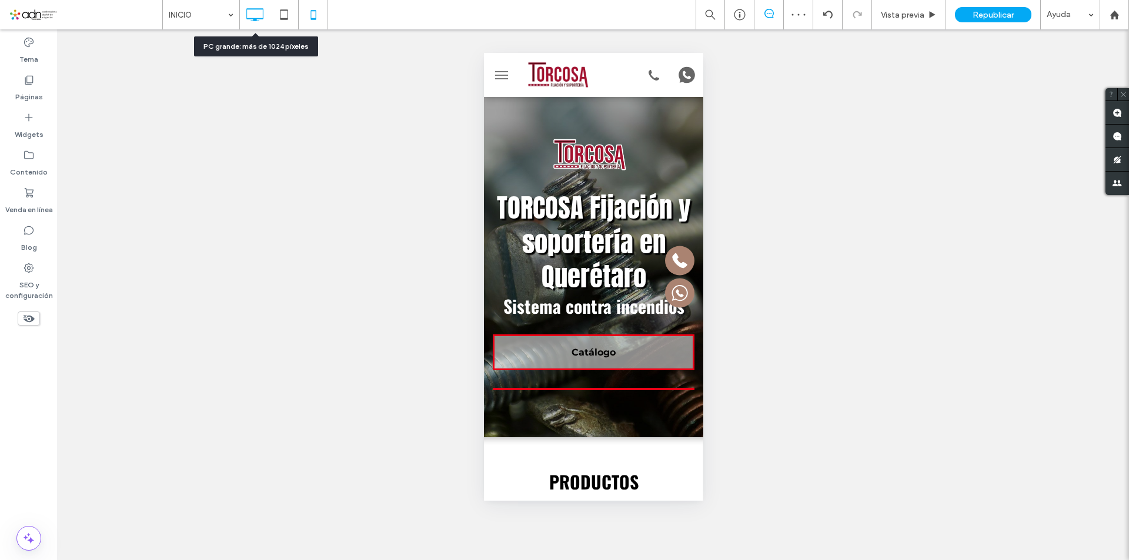
click at [247, 12] on use at bounding box center [255, 14] width 17 height 13
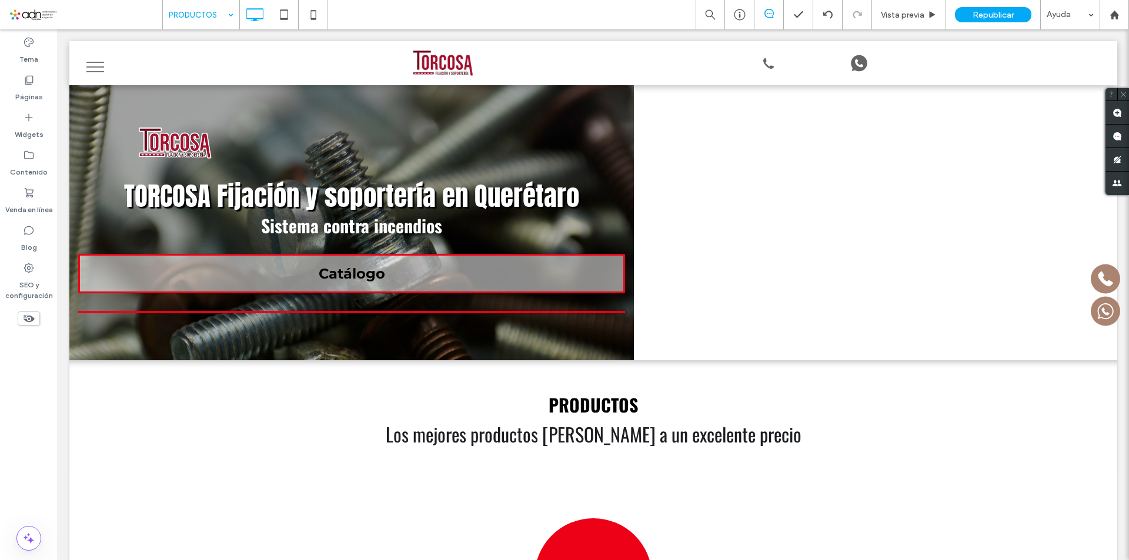
click at [564, 440] on div at bounding box center [564, 280] width 1129 height 560
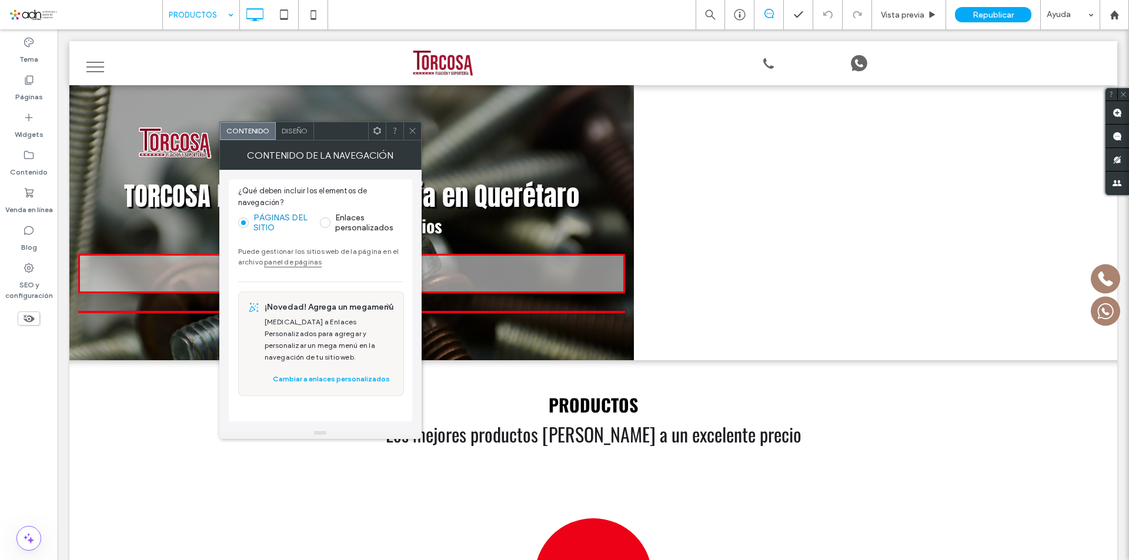
click at [411, 138] on span at bounding box center [412, 131] width 9 height 18
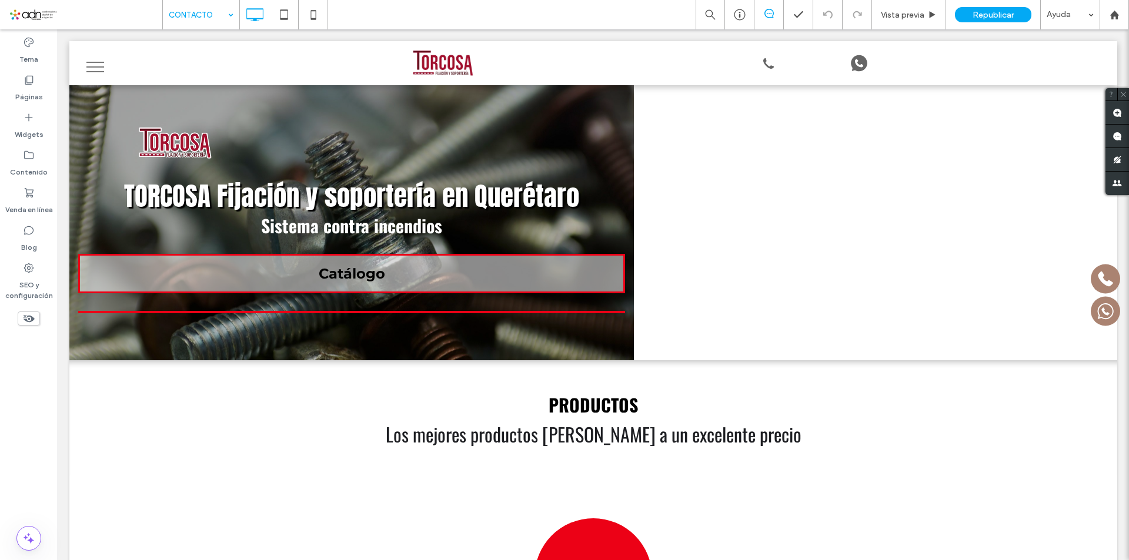
click at [222, 15] on input at bounding box center [198, 14] width 59 height 29
click at [984, 18] on span "Republicar" at bounding box center [992, 15] width 41 height 10
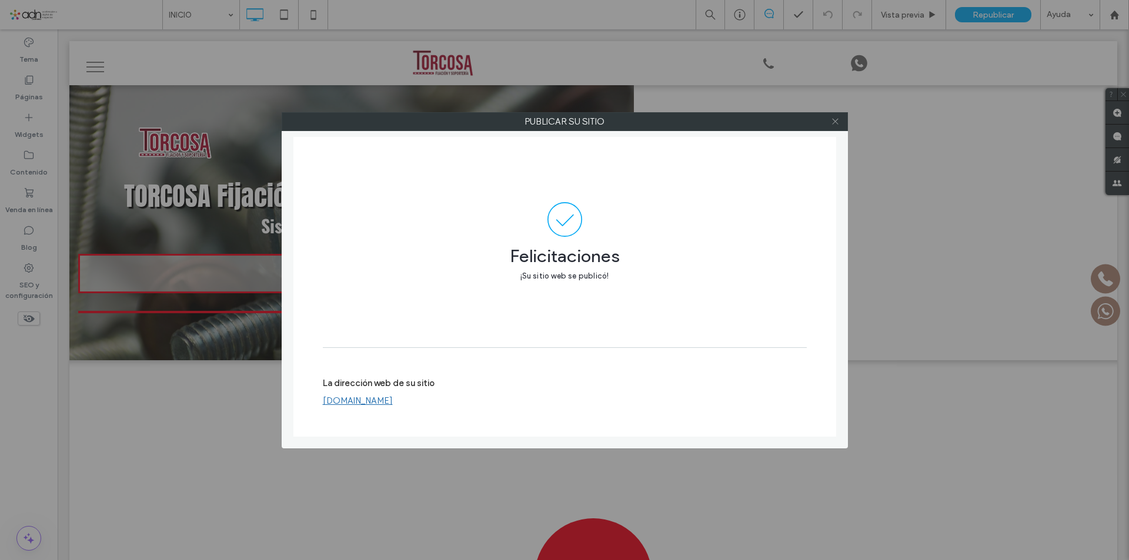
click at [833, 121] on icon at bounding box center [835, 121] width 9 height 9
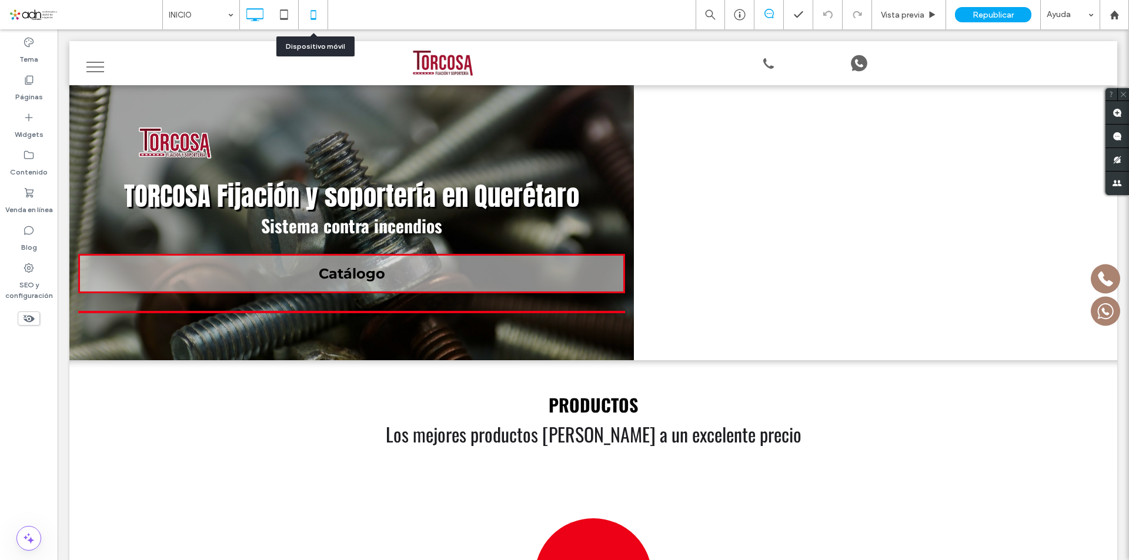
click at [304, 19] on icon at bounding box center [314, 15] width 24 height 24
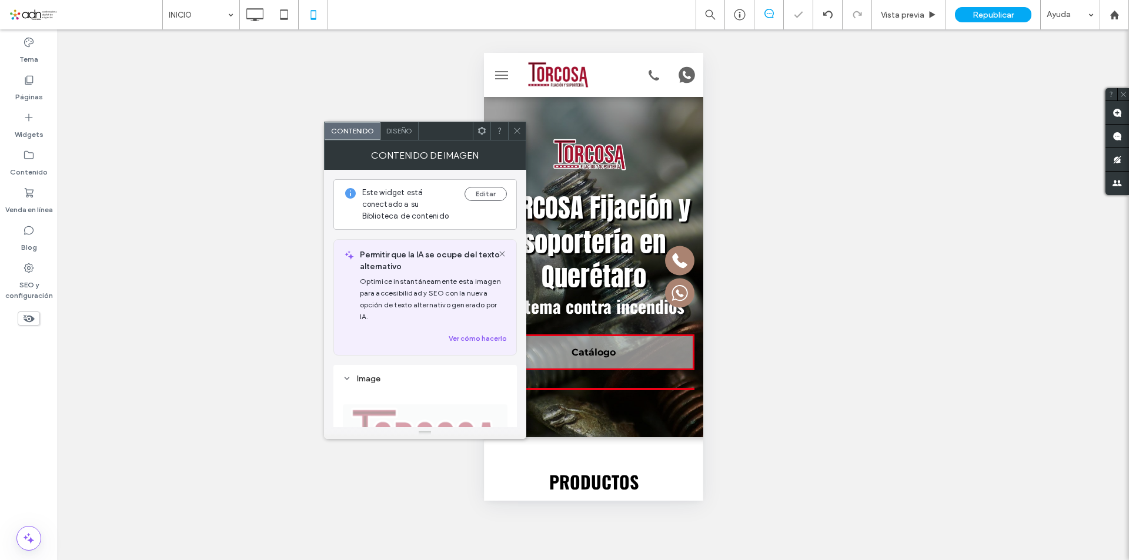
click at [514, 134] on icon at bounding box center [517, 130] width 9 height 9
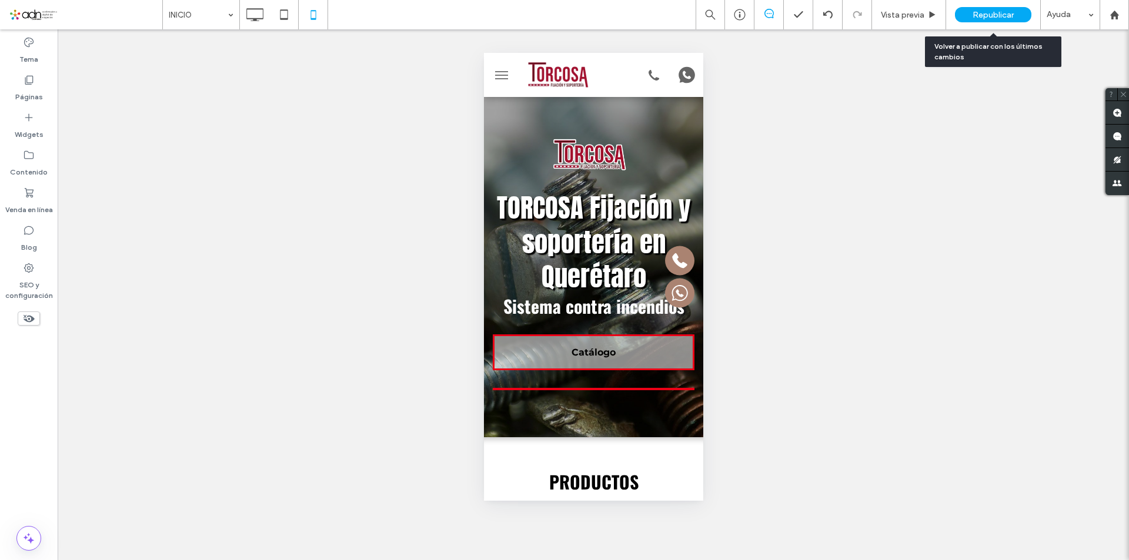
click at [1001, 11] on span "Republicar" at bounding box center [992, 15] width 41 height 10
